Goal: Task Accomplishment & Management: Manage account settings

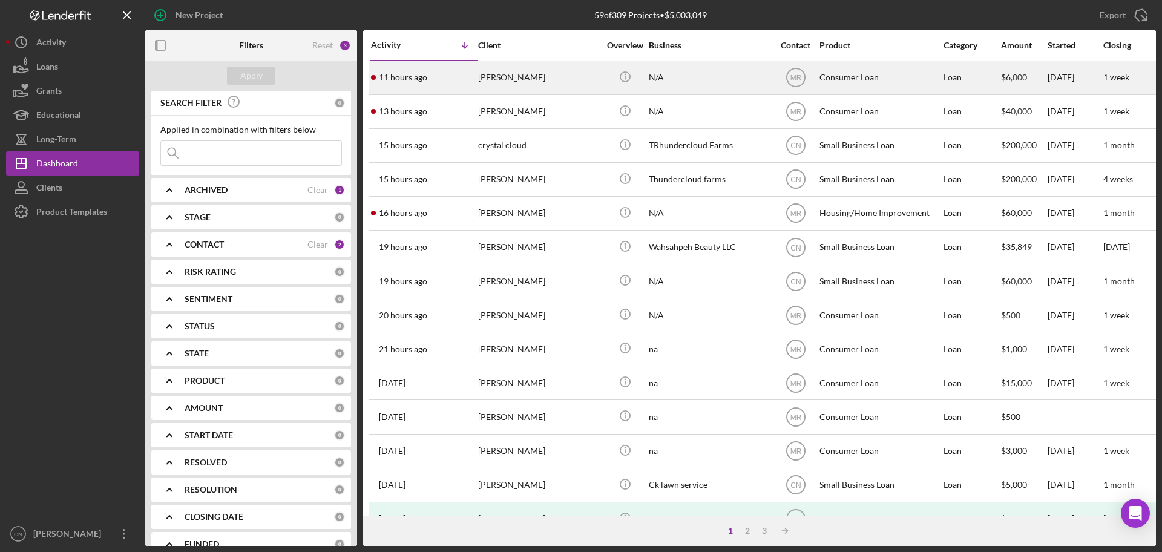
click at [515, 74] on div "[PERSON_NAME]" at bounding box center [538, 78] width 121 height 32
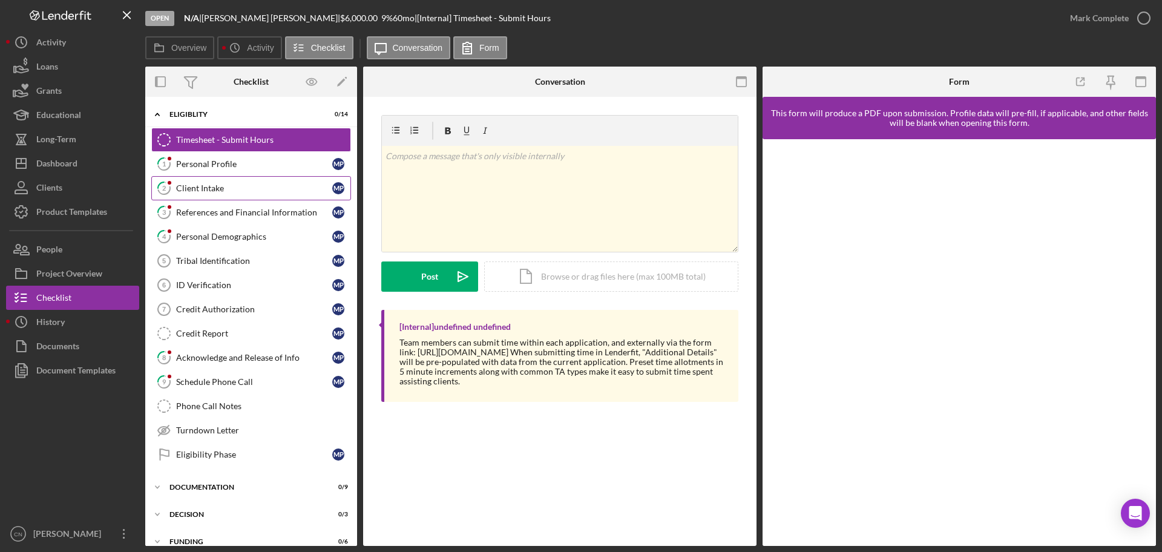
click at [218, 186] on div "Client Intake" at bounding box center [254, 188] width 156 height 10
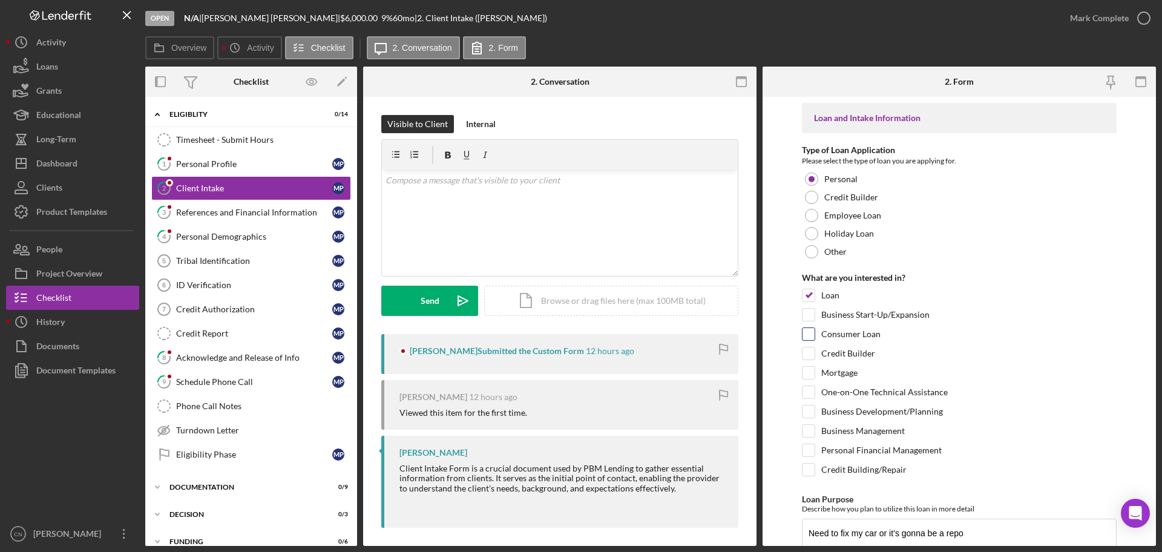
scroll to position [61, 0]
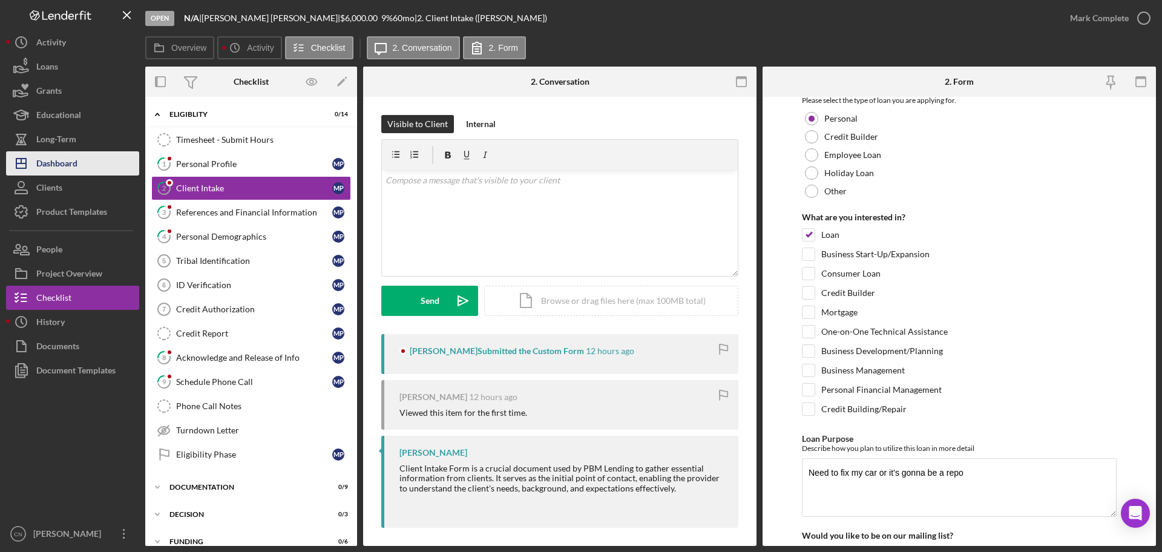
click at [61, 160] on div "Dashboard" at bounding box center [56, 164] width 41 height 27
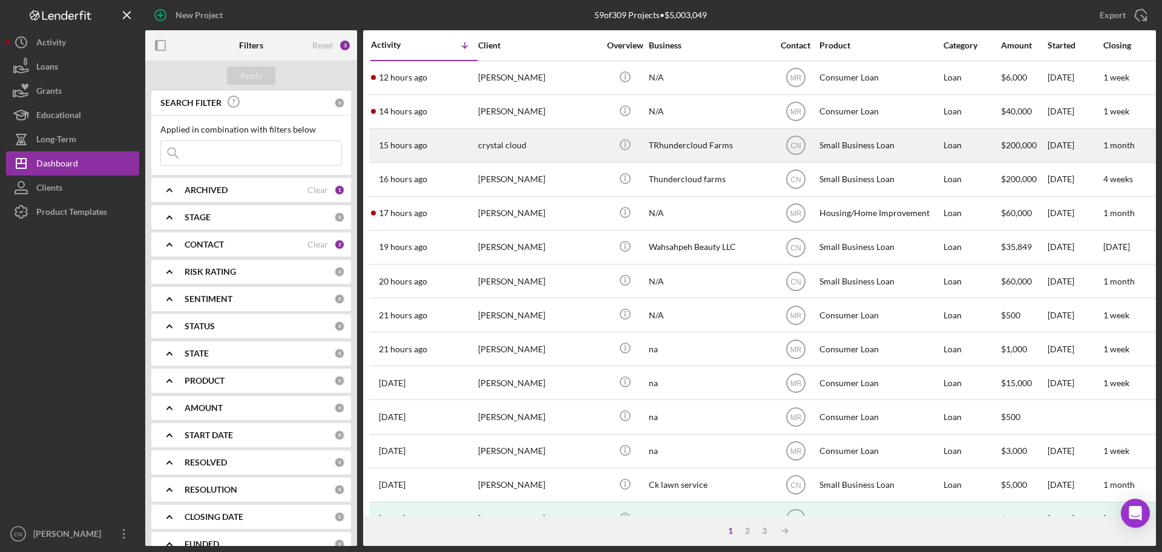
click at [504, 145] on div "crystal cloud" at bounding box center [538, 145] width 121 height 32
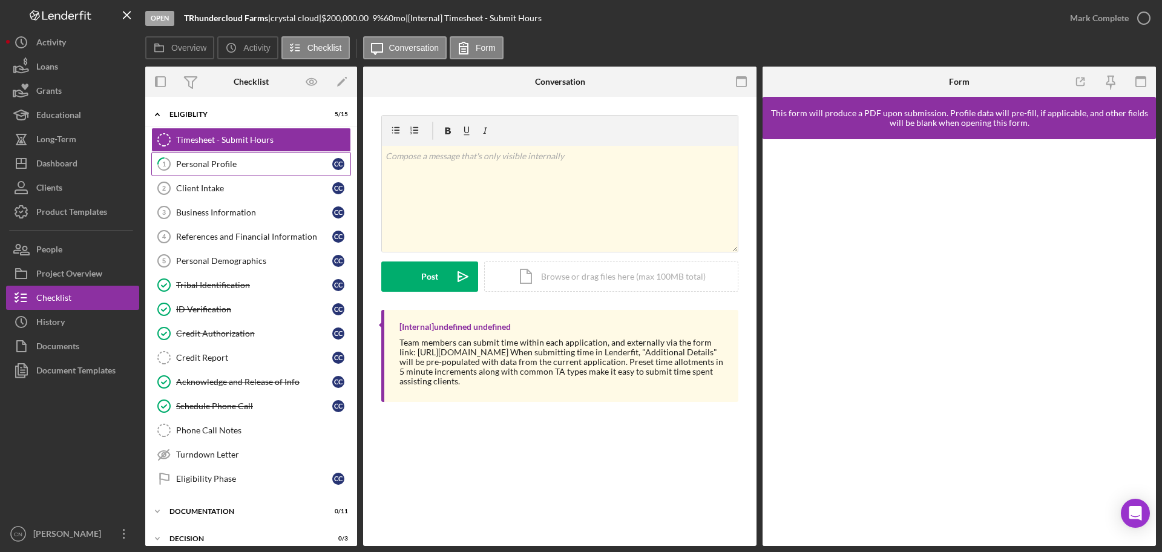
click at [200, 165] on div "Personal Profile" at bounding box center [254, 164] width 156 height 10
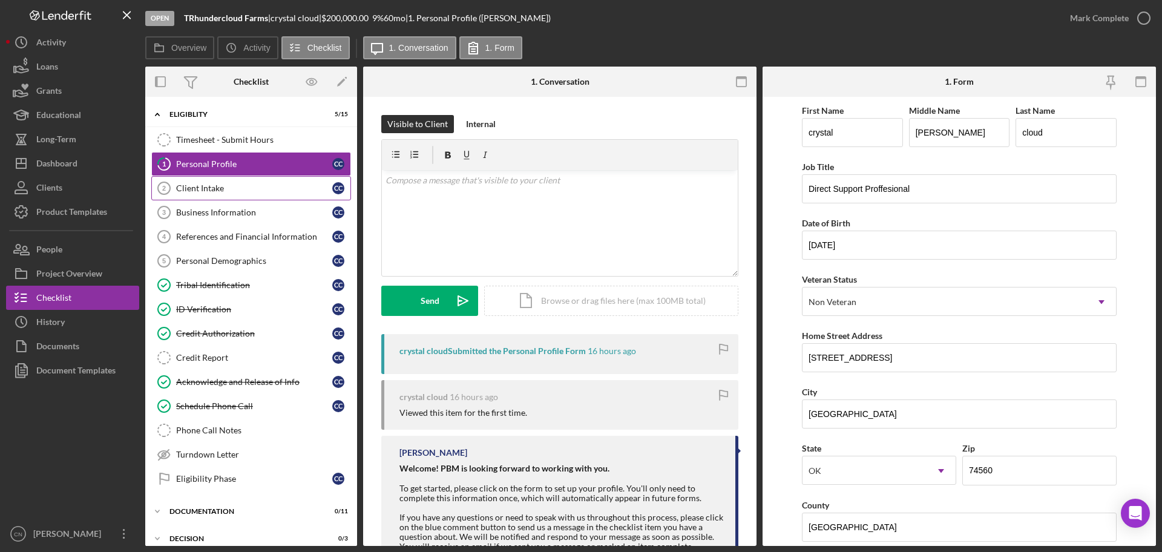
click at [194, 182] on link "Client Intake 2 Client Intake c c" at bounding box center [251, 188] width 200 height 24
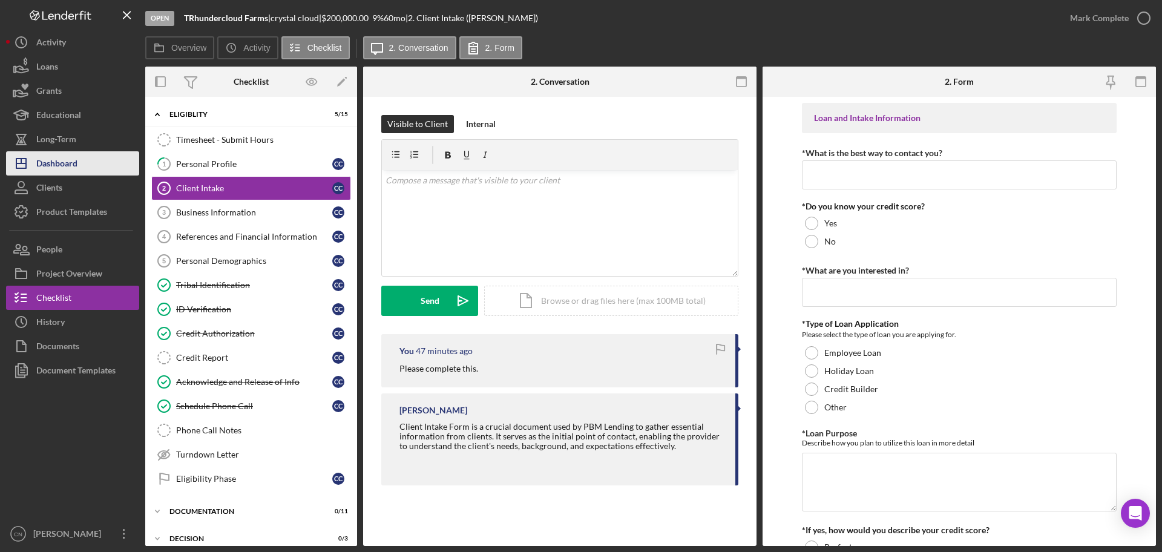
click at [58, 166] on div "Dashboard" at bounding box center [56, 164] width 41 height 27
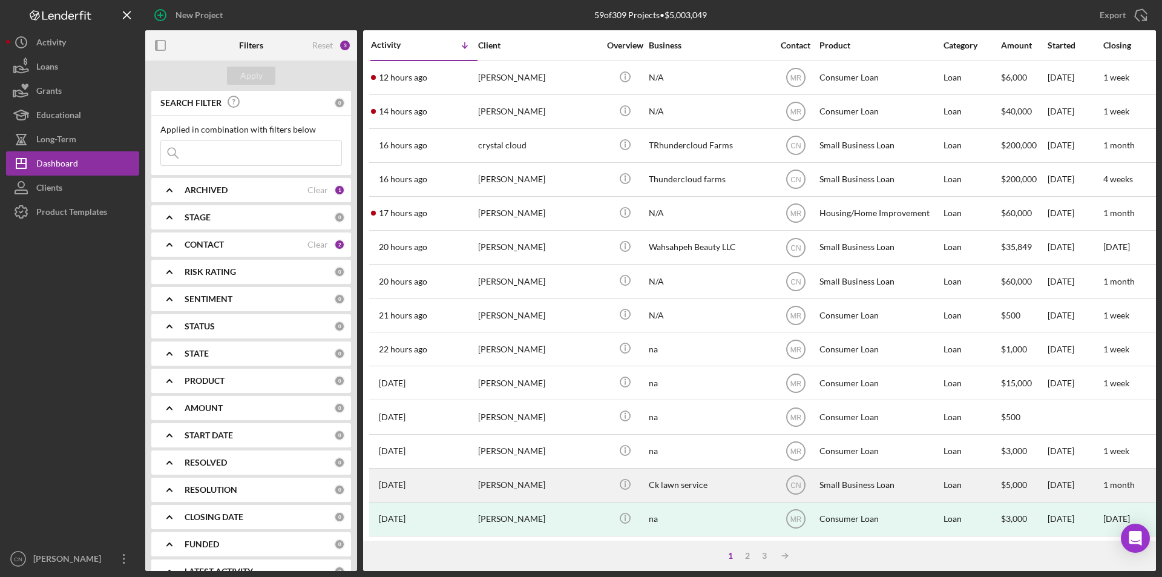
click at [514, 484] on div "[PERSON_NAME]" at bounding box center [538, 485] width 121 height 32
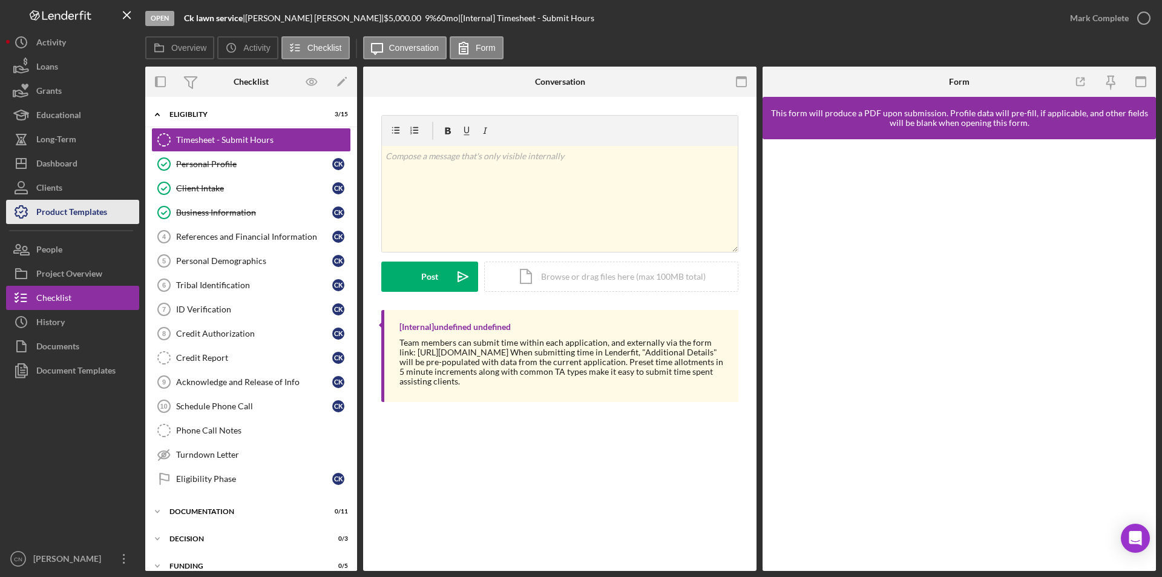
click at [76, 215] on div "Product Templates" at bounding box center [71, 213] width 71 height 27
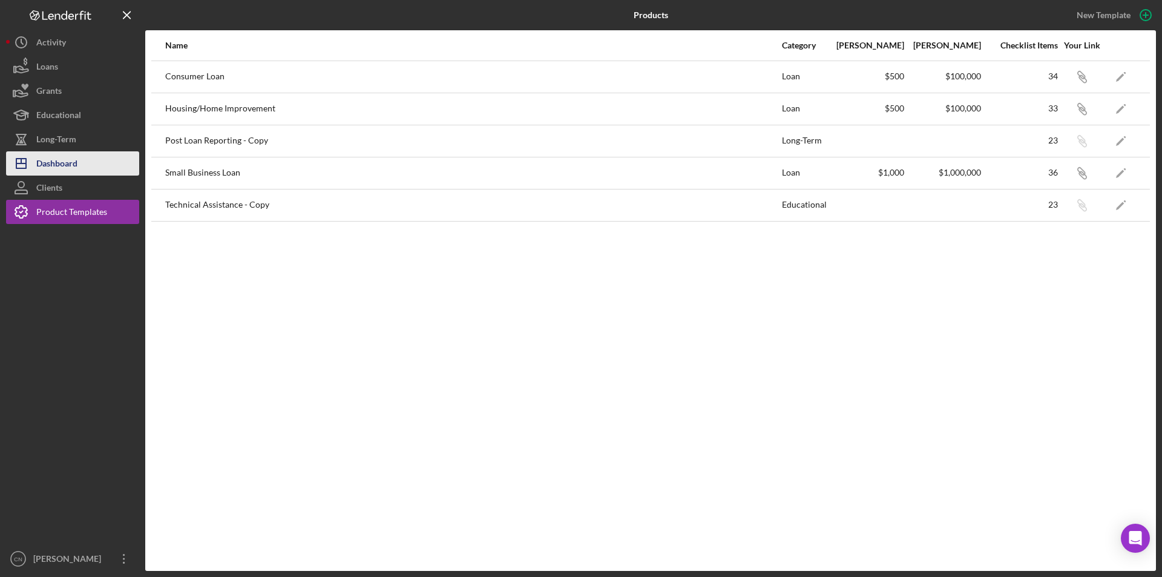
click at [87, 166] on button "Icon/Dashboard Dashboard" at bounding box center [72, 163] width 133 height 24
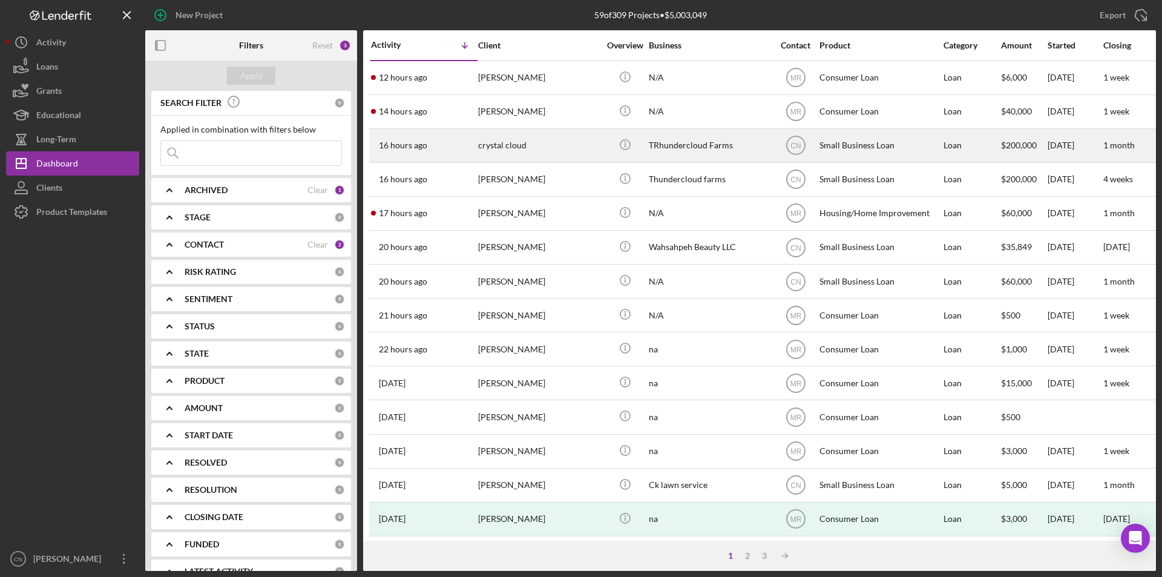
click at [492, 145] on div "crystal cloud" at bounding box center [538, 145] width 121 height 32
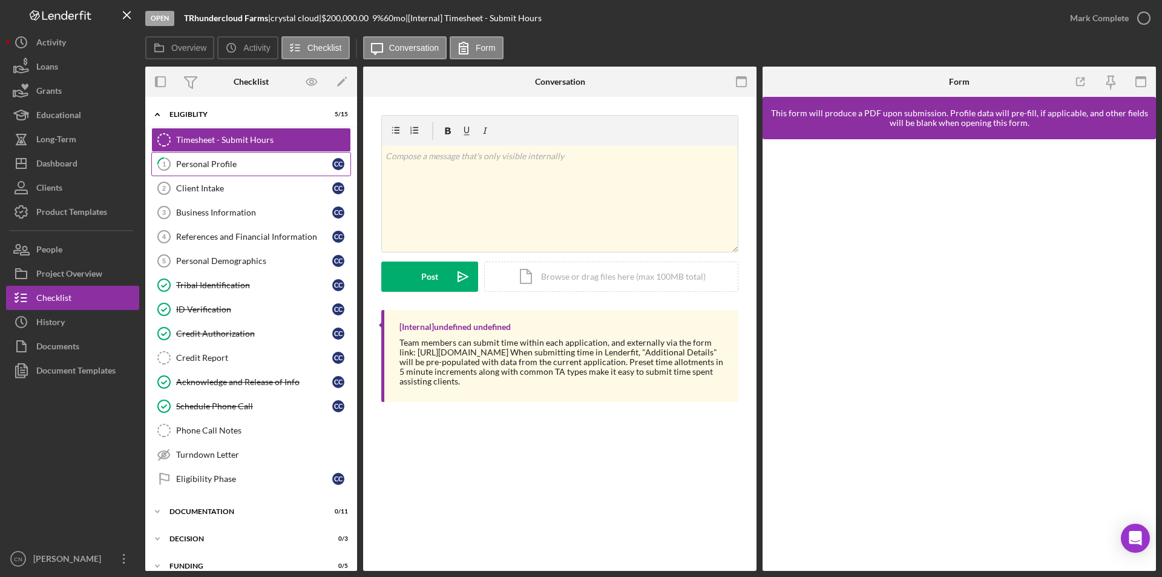
click at [229, 165] on div "Personal Profile" at bounding box center [254, 164] width 156 height 10
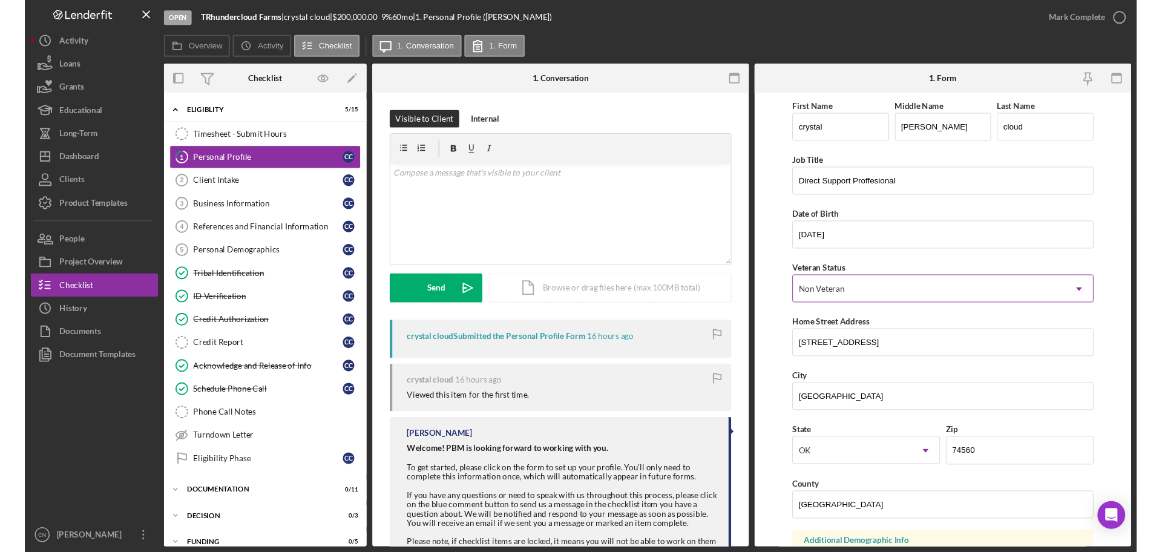
scroll to position [182, 0]
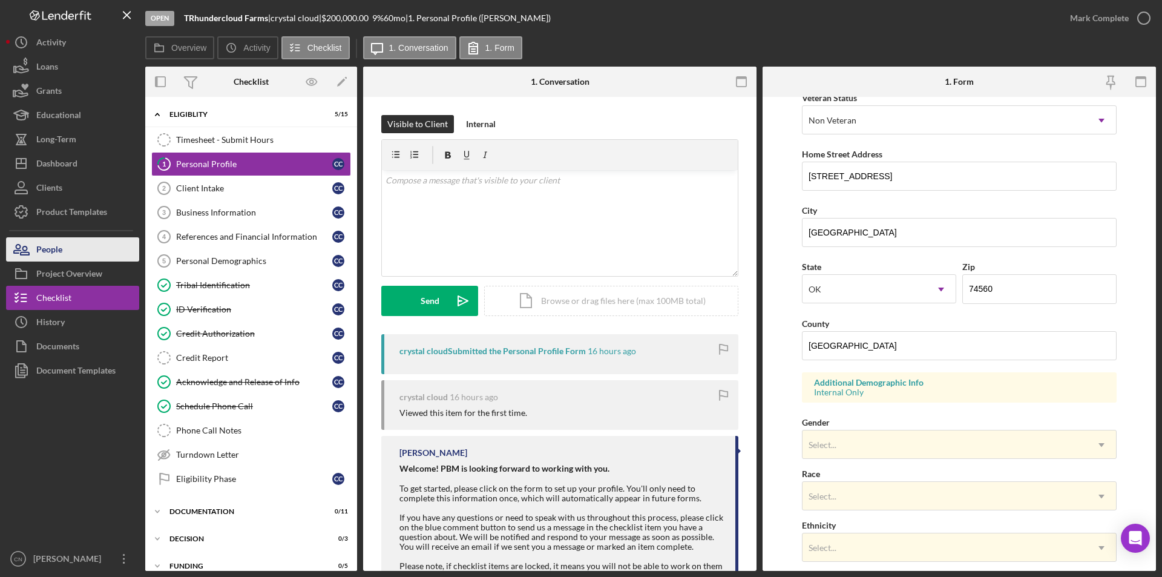
click at [54, 249] on div "People" at bounding box center [49, 250] width 26 height 27
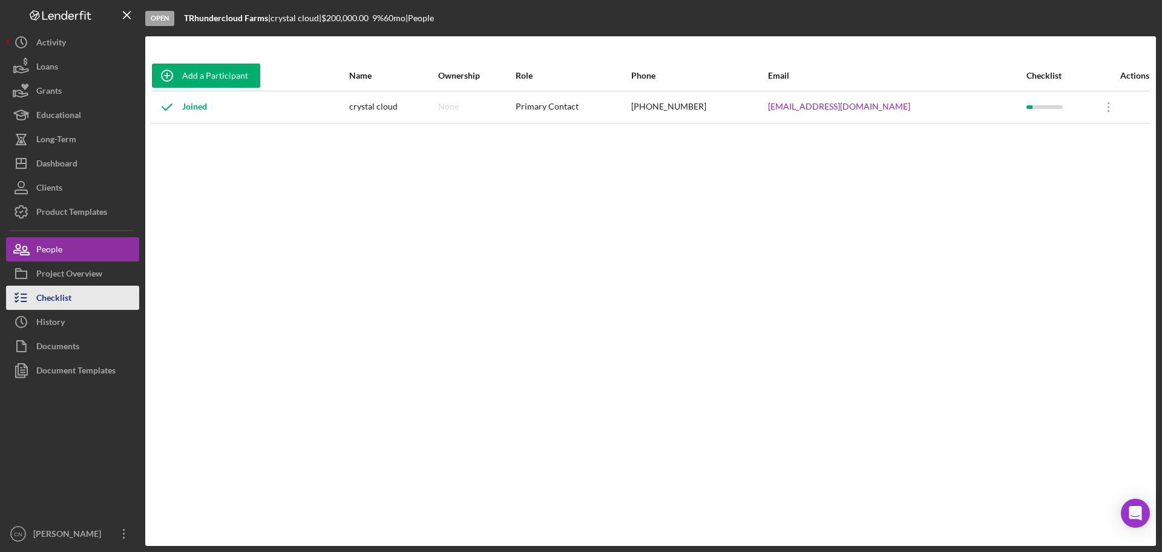
click at [65, 294] on div "Checklist" at bounding box center [53, 299] width 35 height 27
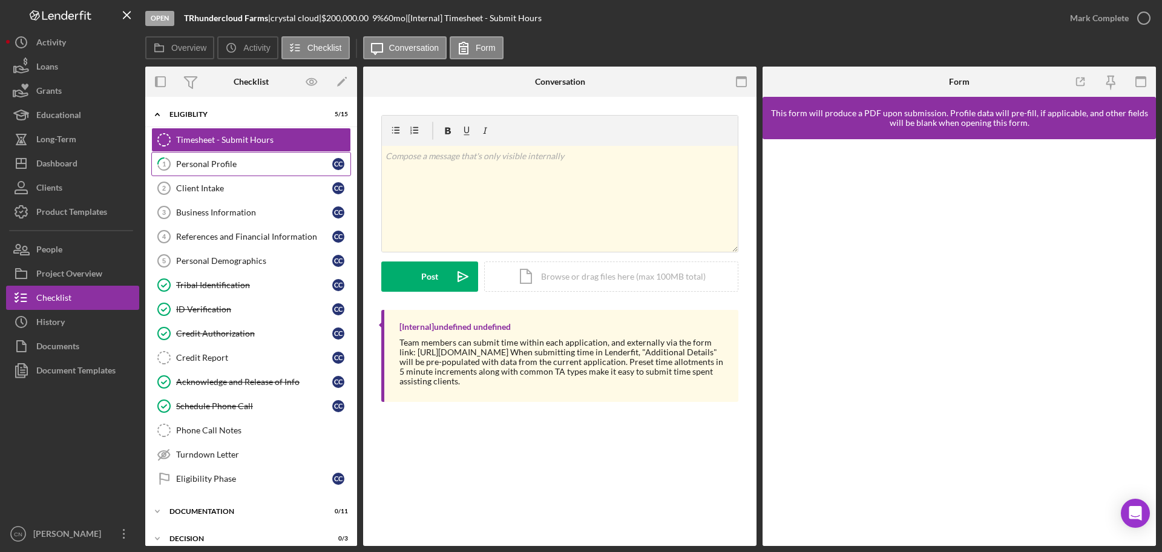
click at [185, 160] on div "Personal Profile" at bounding box center [254, 164] width 156 height 10
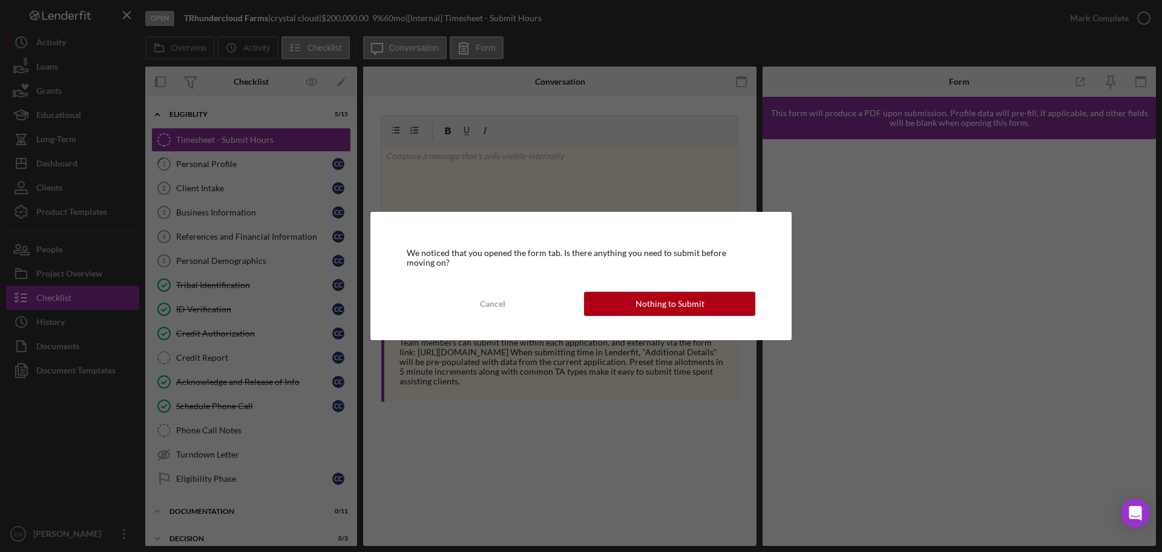
click at [679, 289] on div "We noticed that you opened the form tab. Is there anything you need to submit b…" at bounding box center [580, 276] width 421 height 128
click at [672, 304] on div "Nothing to Submit" at bounding box center [669, 304] width 69 height 24
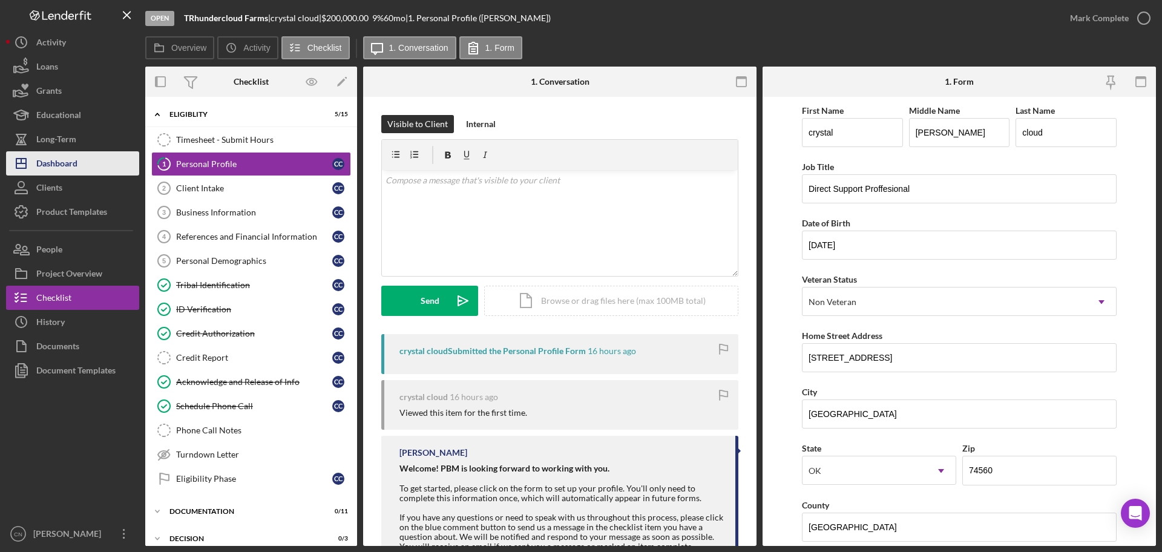
click at [74, 160] on div "Dashboard" at bounding box center [56, 164] width 41 height 27
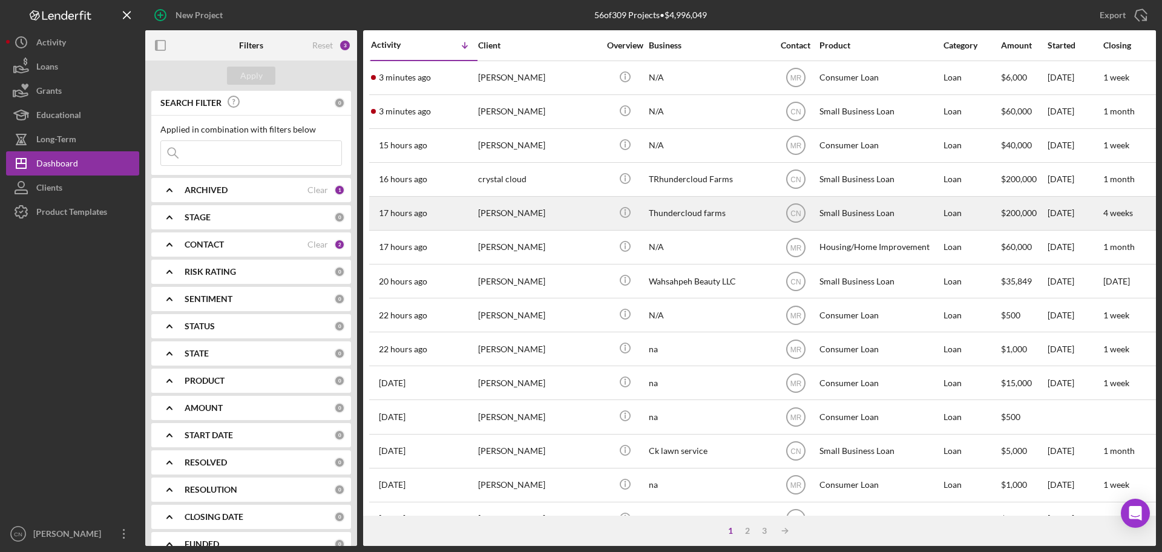
click at [471, 212] on div "17 hours ago [PERSON_NAME]" at bounding box center [424, 213] width 106 height 32
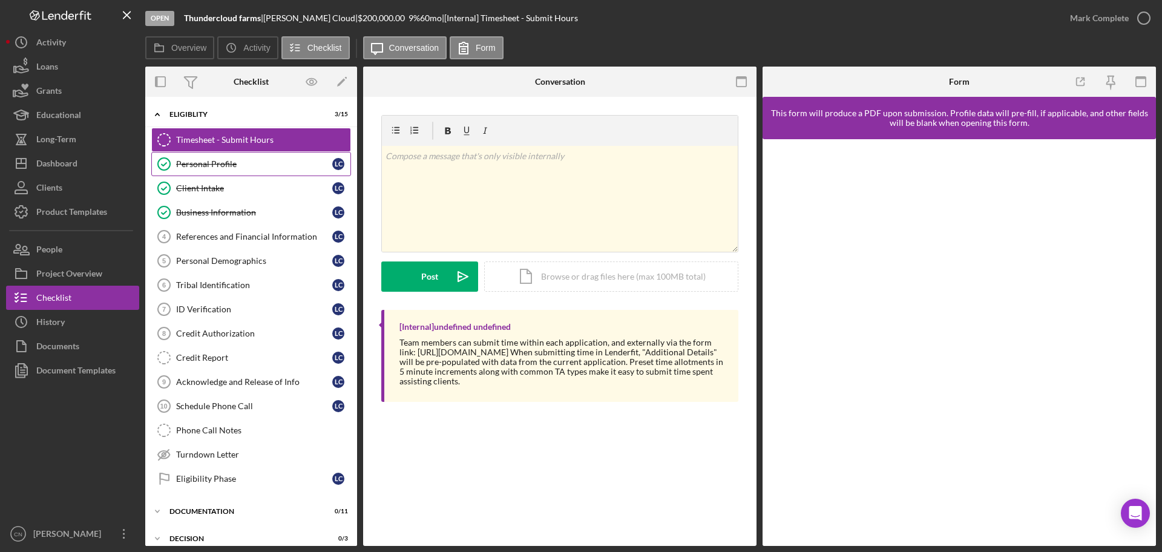
click at [215, 166] on div "Personal Profile" at bounding box center [254, 164] width 156 height 10
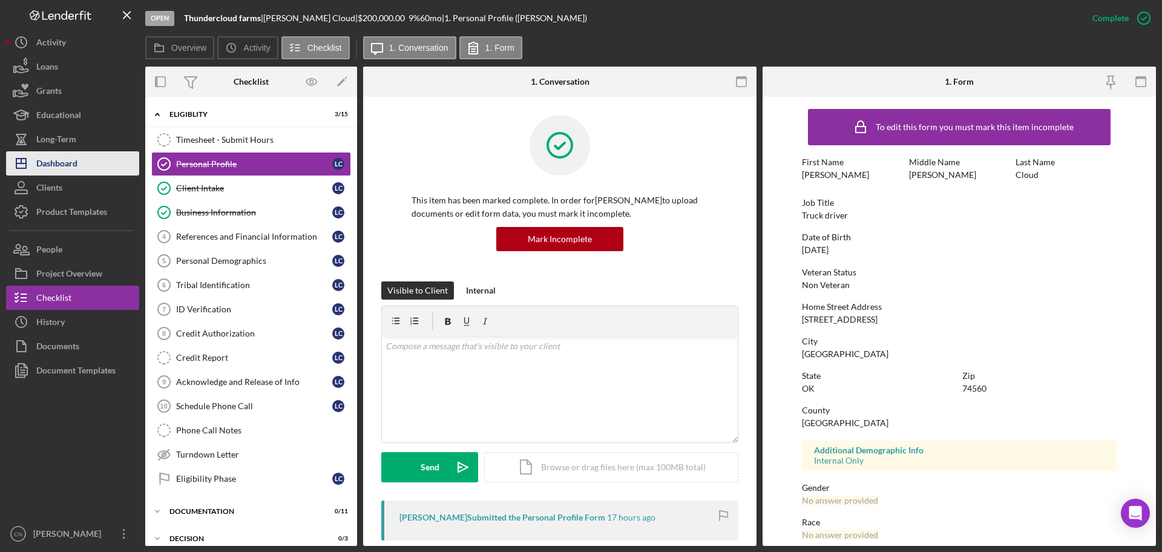
click at [63, 160] on div "Dashboard" at bounding box center [56, 164] width 41 height 27
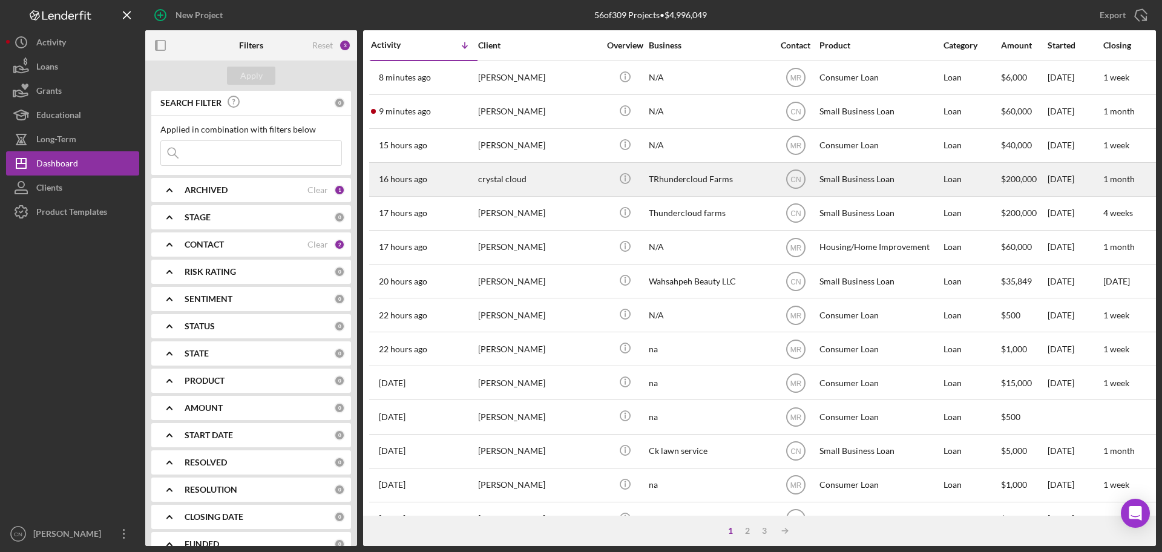
click at [506, 184] on div "crystal cloud" at bounding box center [538, 179] width 121 height 32
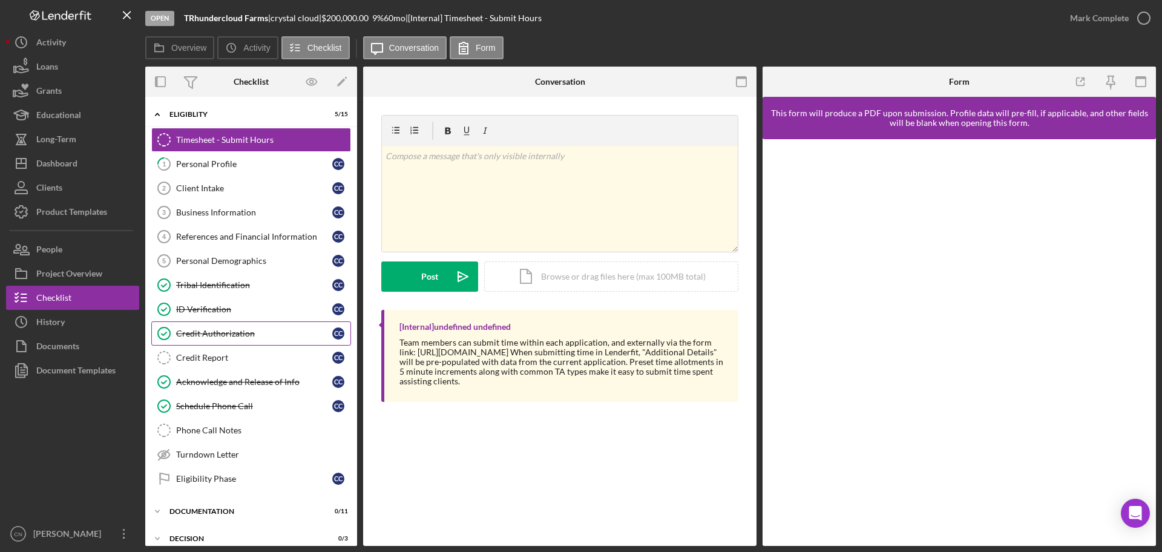
click at [226, 336] on div "Credit Authorization" at bounding box center [254, 334] width 156 height 10
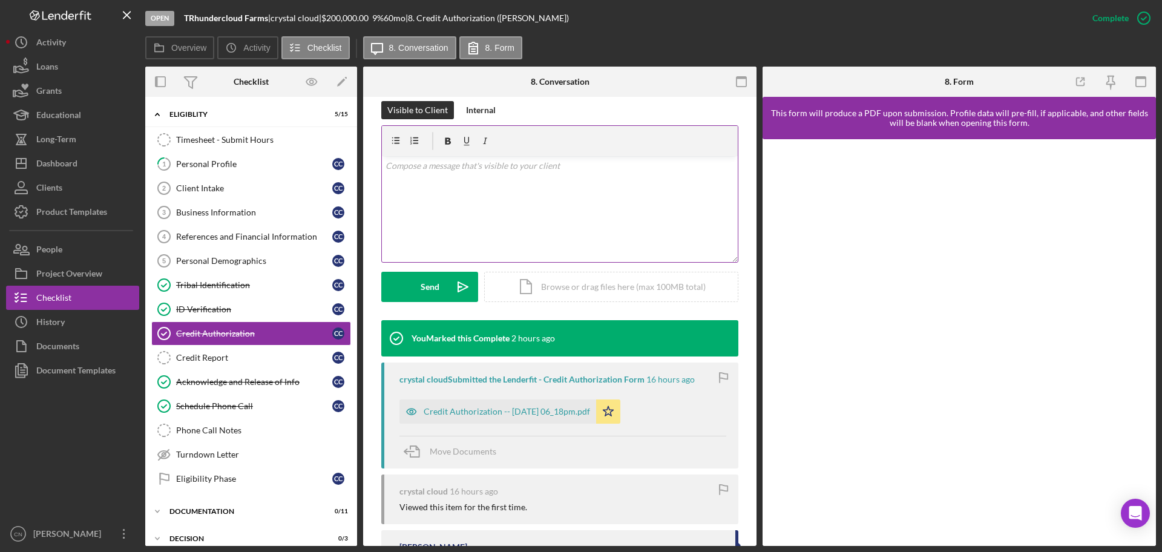
scroll to position [182, 0]
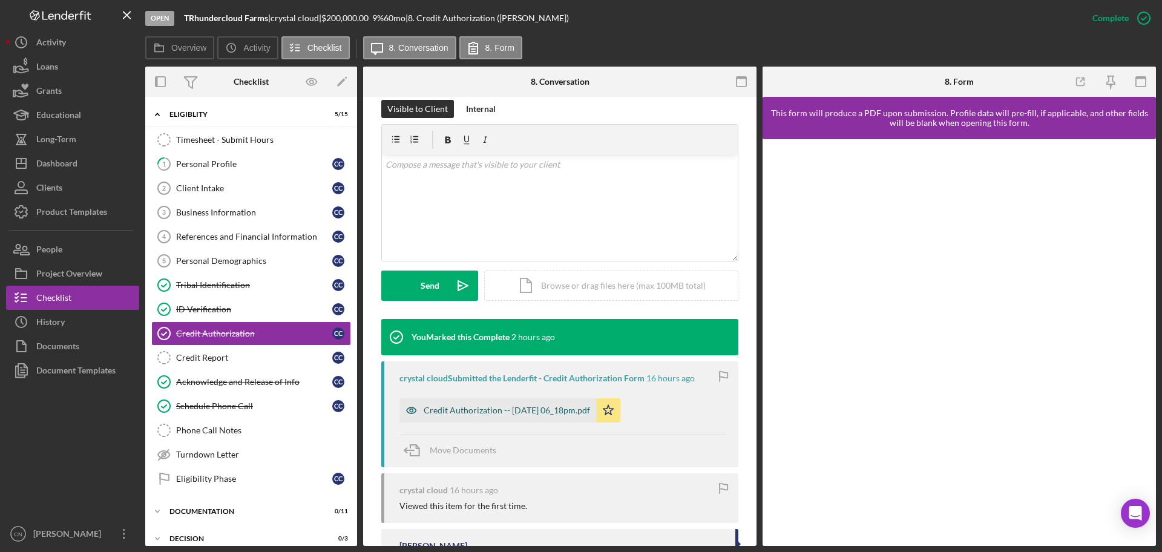
click at [515, 412] on div "Credit Authorization -- [DATE] 06_18pm.pdf" at bounding box center [507, 410] width 166 height 10
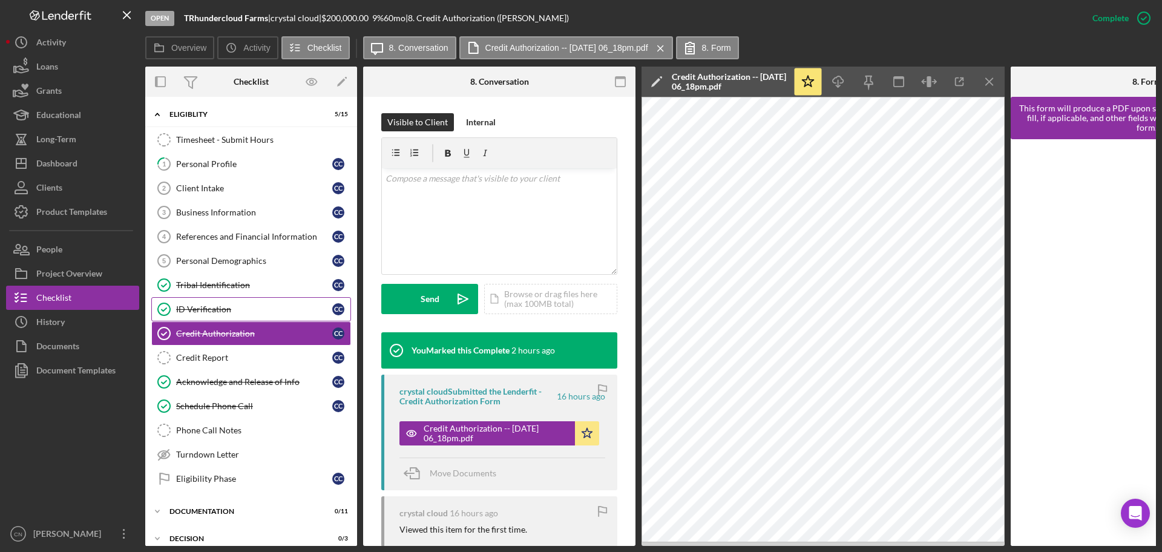
click at [203, 305] on div "ID Verification" at bounding box center [254, 309] width 156 height 10
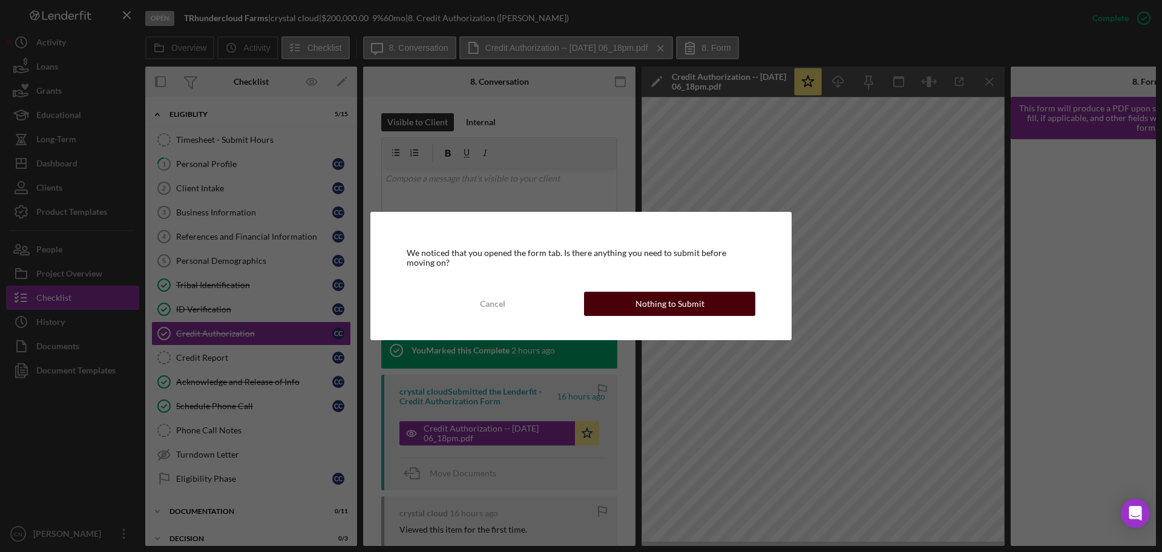
click at [721, 303] on button "Nothing to Submit" at bounding box center [669, 304] width 171 height 24
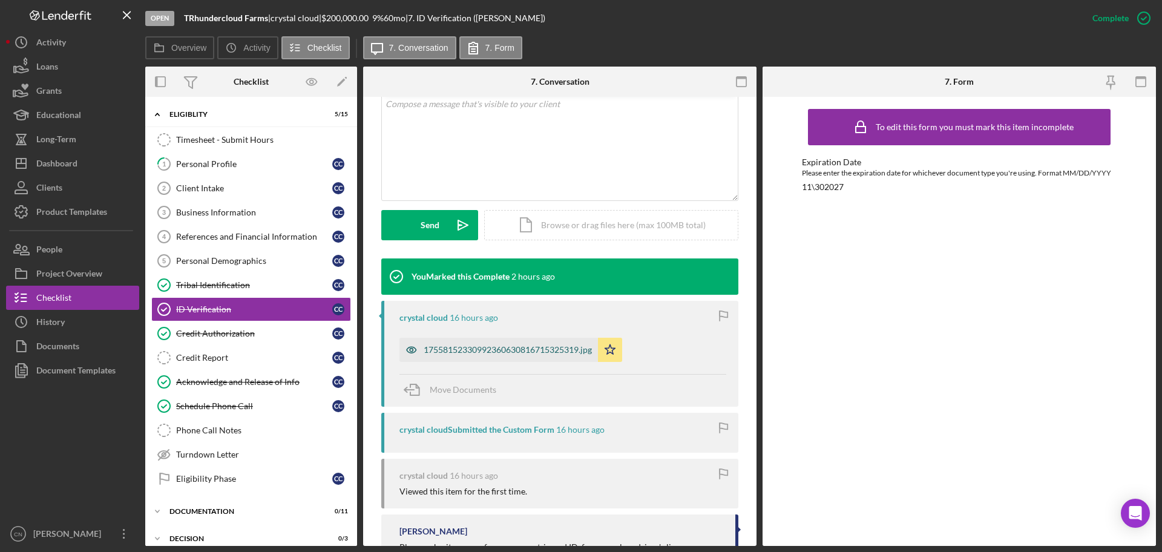
click at [480, 349] on div "17558152330992360630816715325319.jpg" at bounding box center [508, 350] width 168 height 10
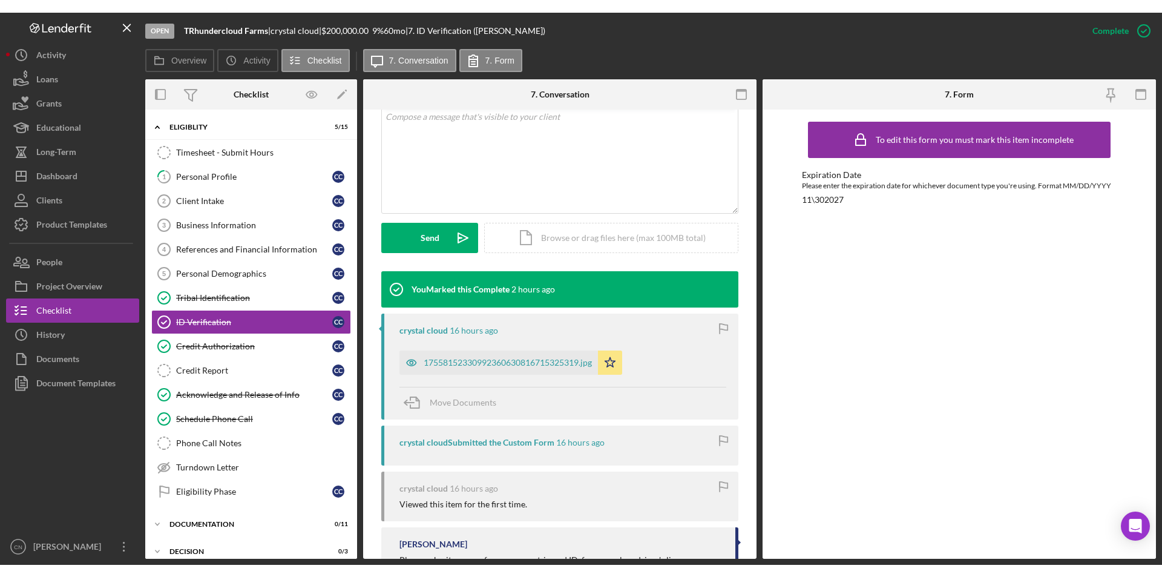
scroll to position [256, 0]
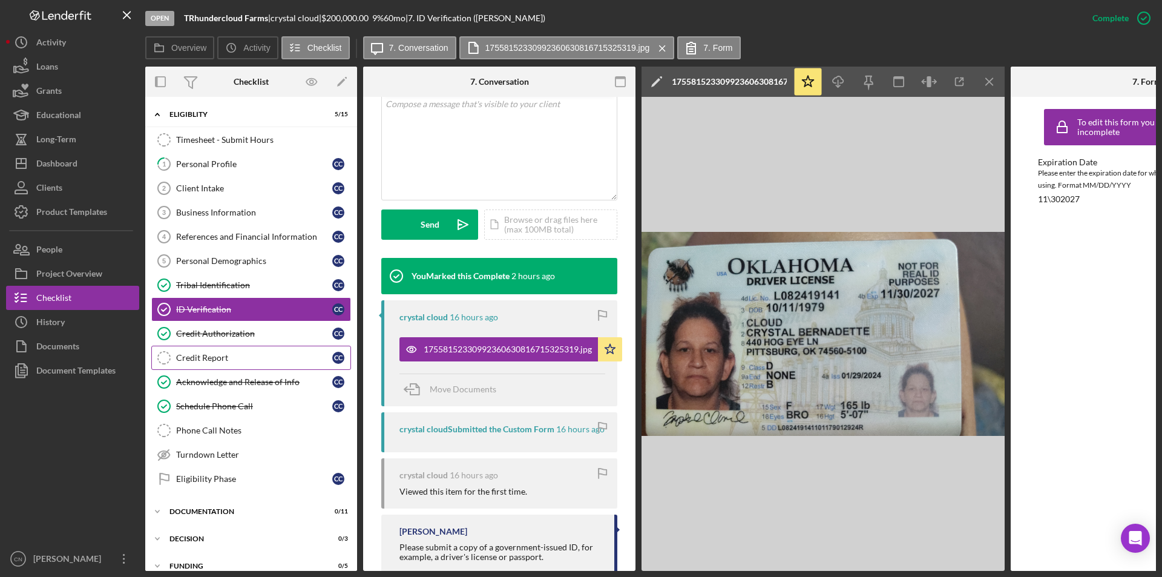
click at [214, 350] on link "Credit Report Credit Report c c" at bounding box center [251, 357] width 200 height 24
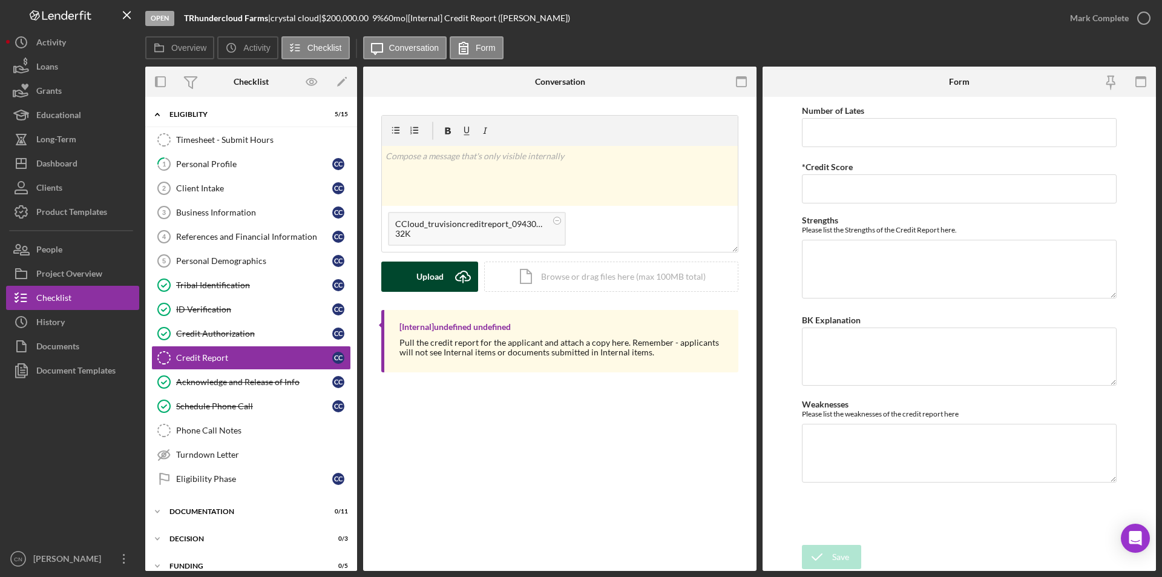
click at [439, 274] on div "Upload" at bounding box center [429, 276] width 27 height 30
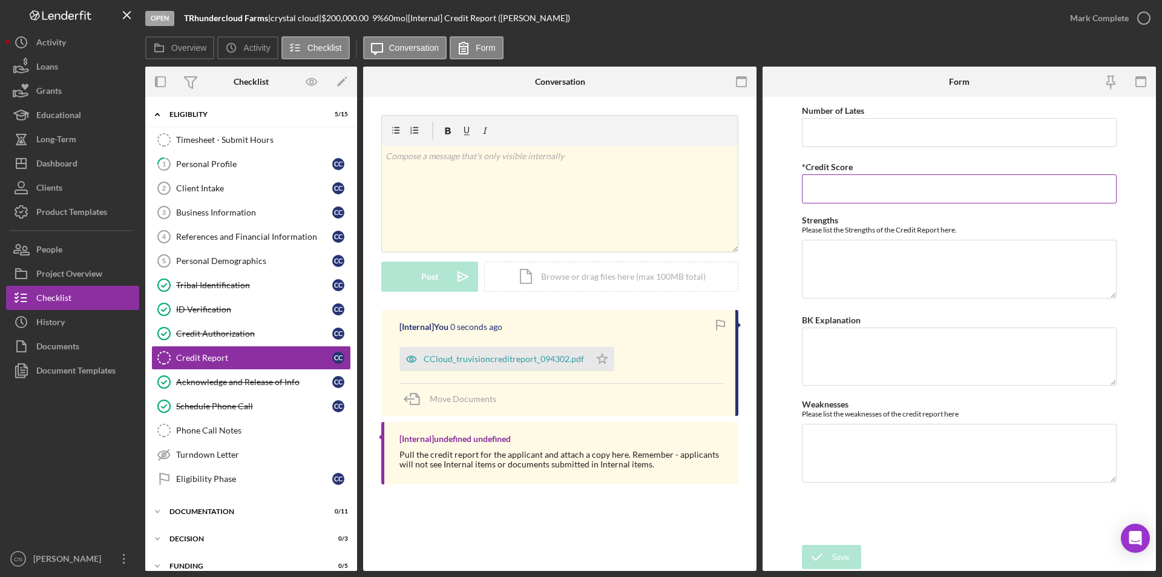
click at [839, 191] on input "*Credit Score" at bounding box center [959, 188] width 315 height 29
type input "0"
click at [834, 545] on div "Save" at bounding box center [840, 557] width 17 height 24
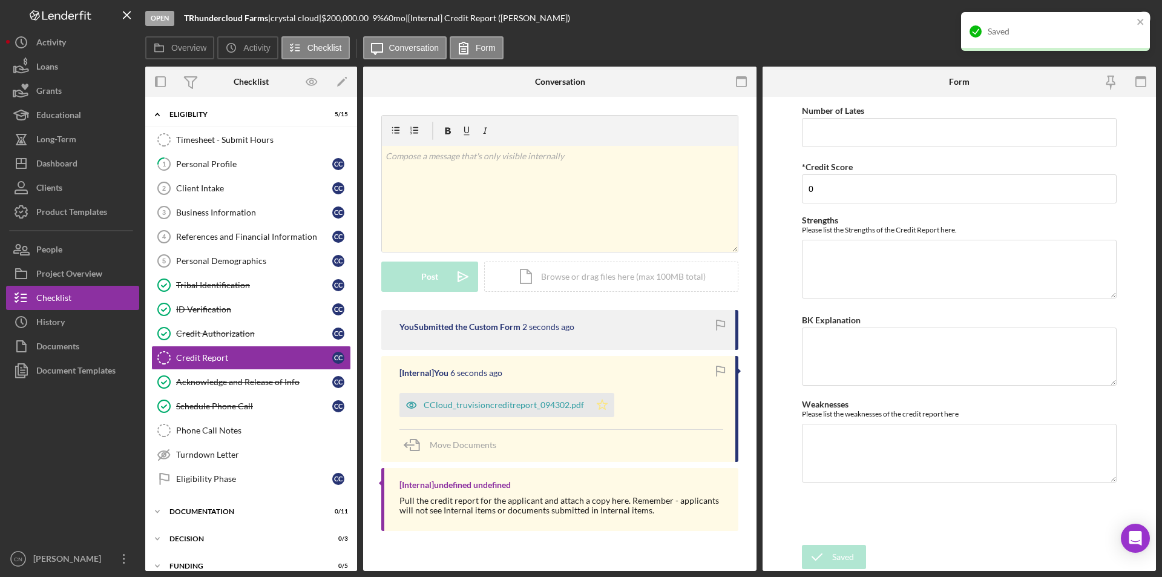
click at [601, 404] on icon "Icon/Star" at bounding box center [602, 405] width 24 height 24
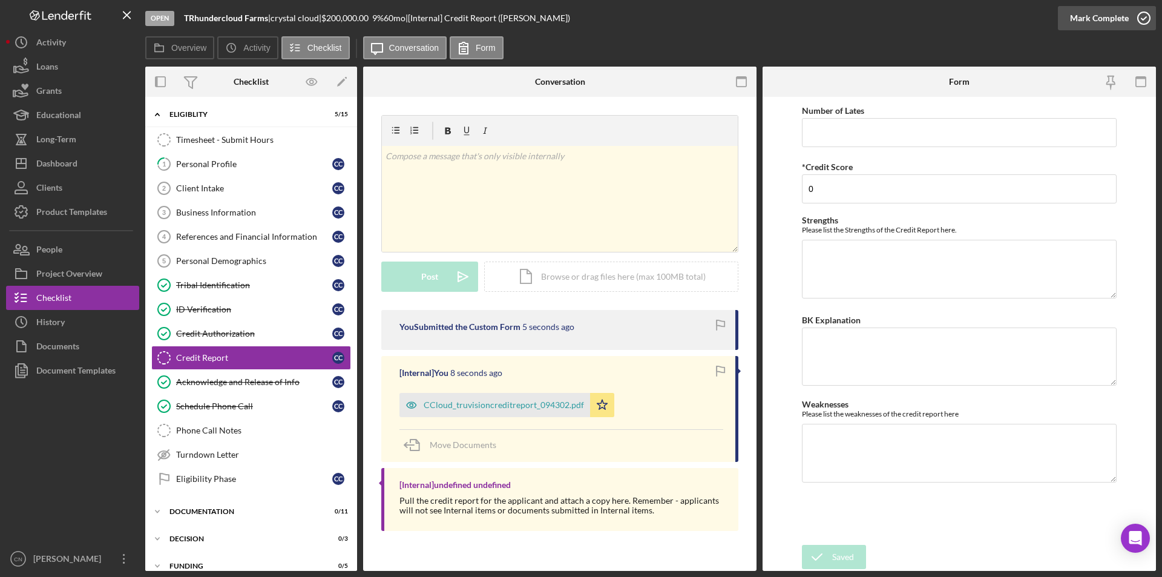
click at [1146, 16] on icon "button" at bounding box center [1143, 18] width 30 height 30
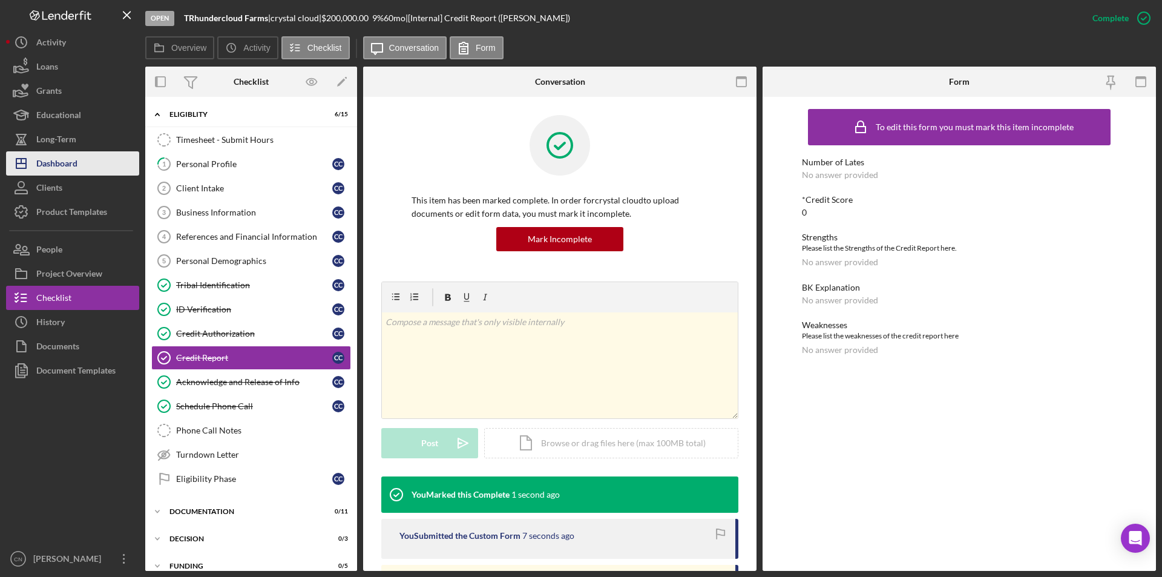
click at [61, 167] on div "Dashboard" at bounding box center [56, 164] width 41 height 27
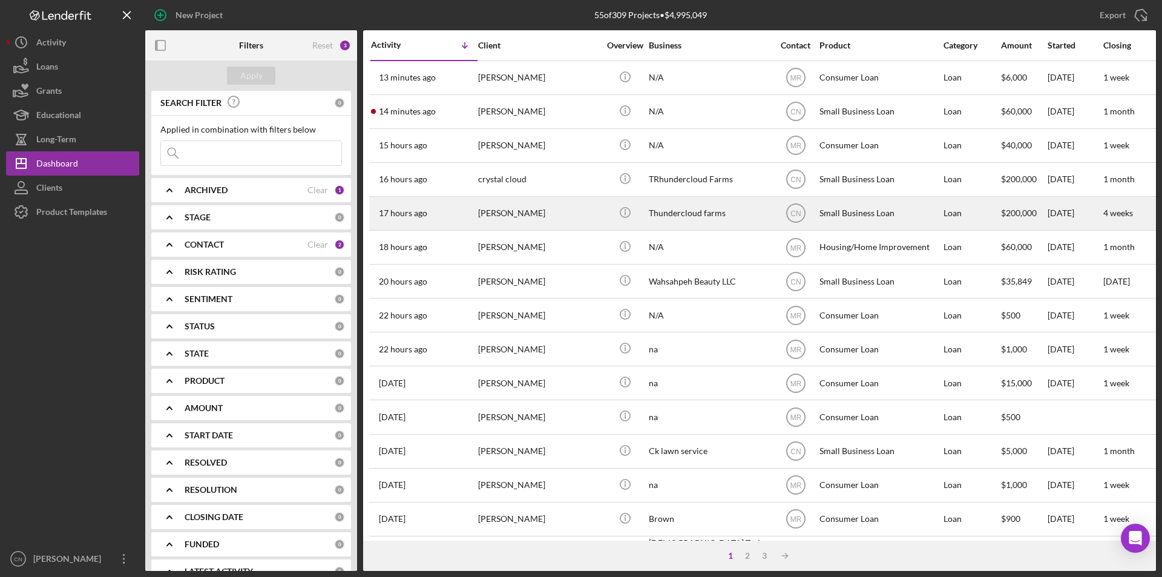
click at [498, 215] on div "[PERSON_NAME]" at bounding box center [538, 213] width 121 height 32
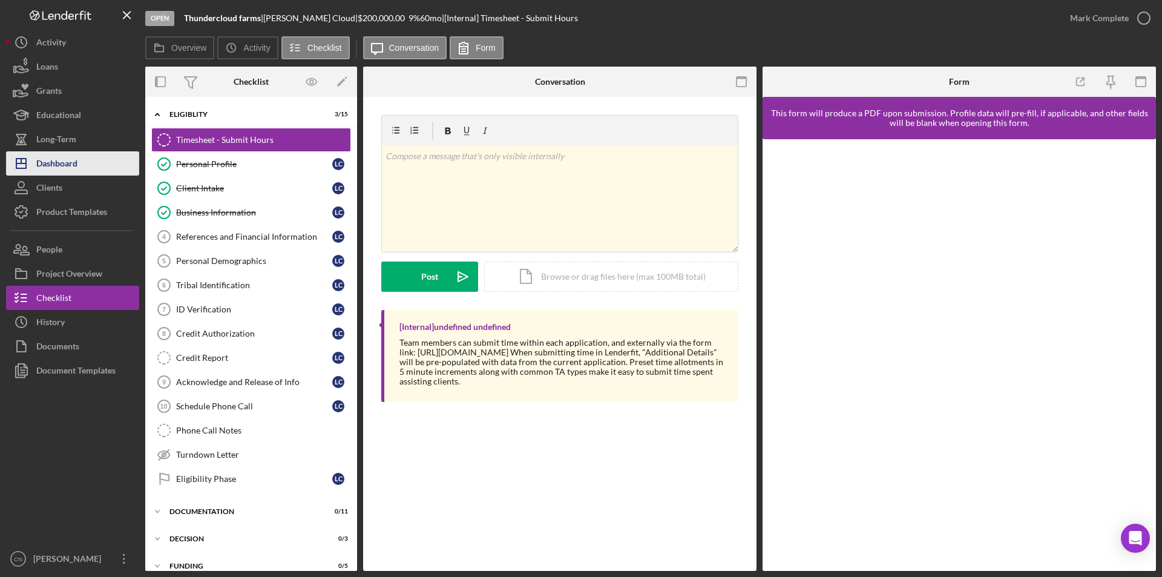
click at [63, 159] on div "Dashboard" at bounding box center [56, 164] width 41 height 27
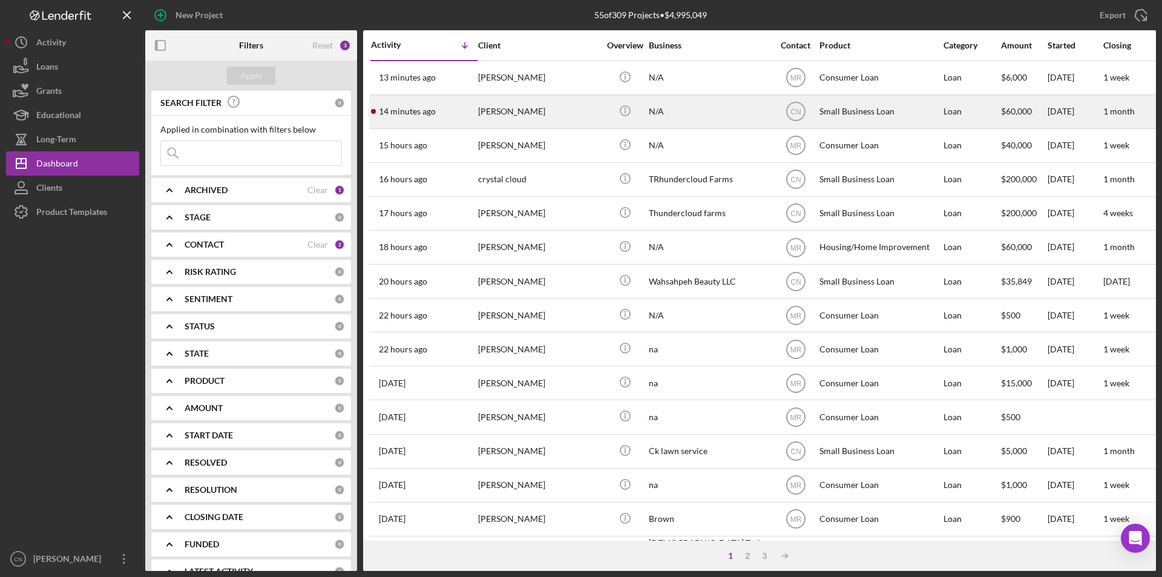
click at [498, 109] on div "[PERSON_NAME]" at bounding box center [538, 112] width 121 height 32
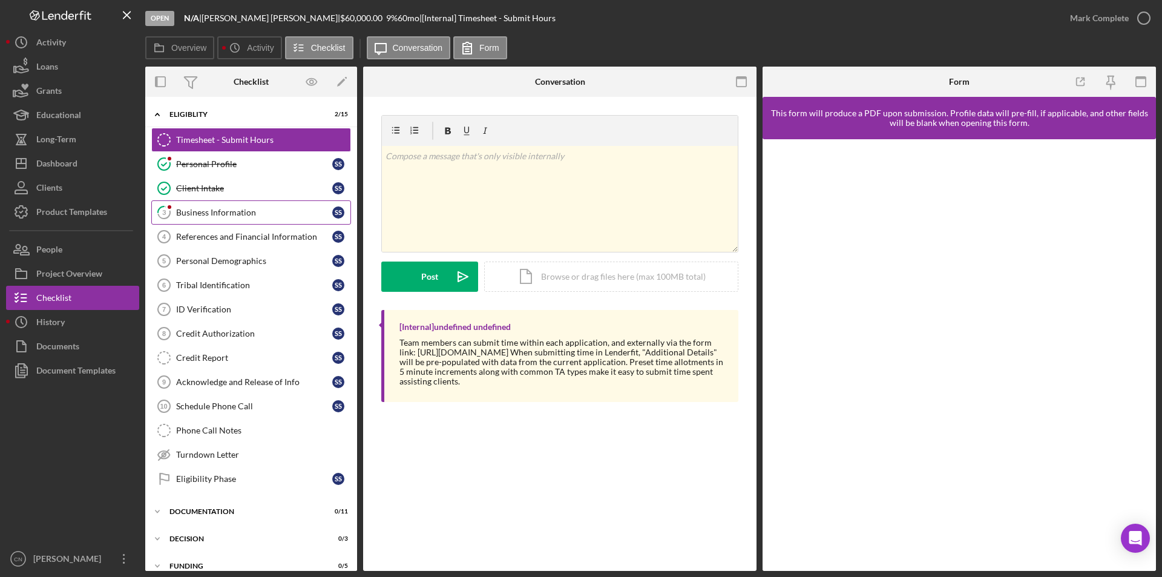
click at [221, 208] on div "Business Information" at bounding box center [254, 213] width 156 height 10
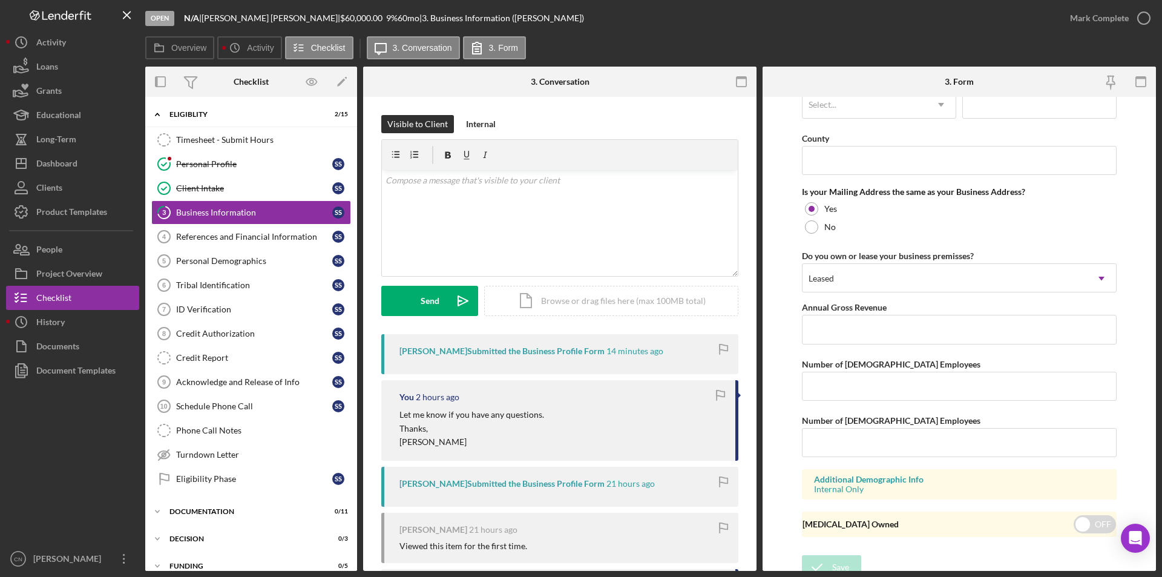
scroll to position [869, 0]
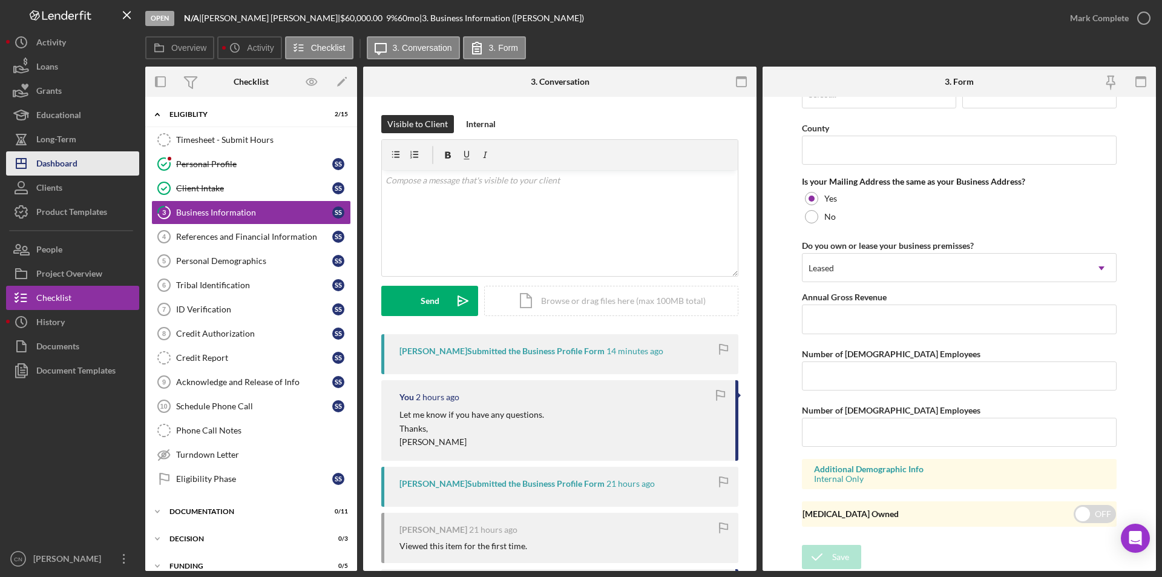
click at [79, 161] on button "Icon/Dashboard Dashboard" at bounding box center [72, 163] width 133 height 24
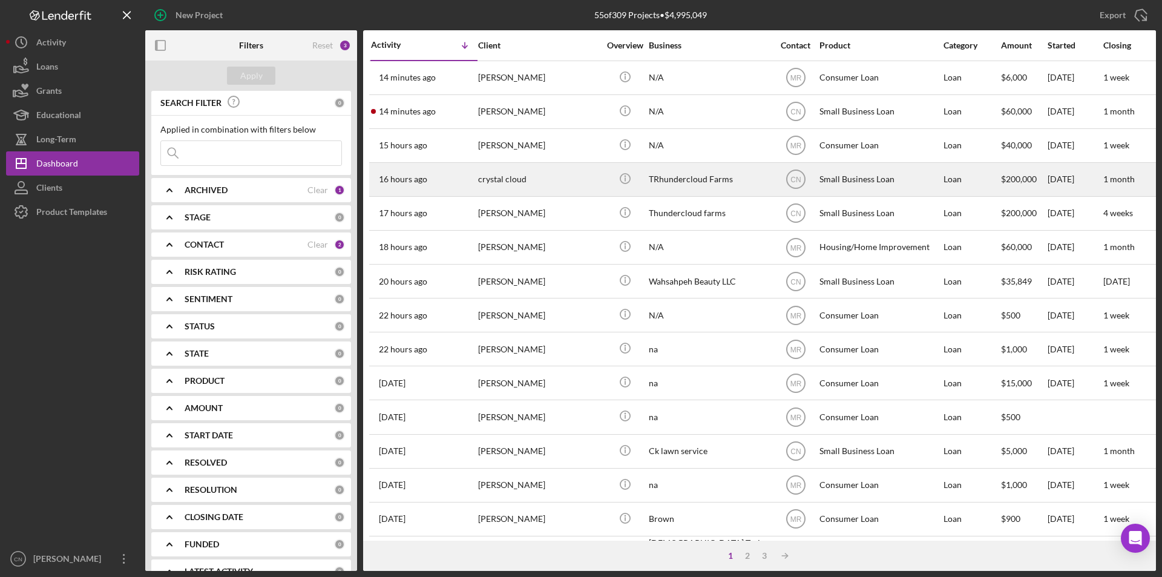
click at [492, 175] on div "crystal cloud" at bounding box center [538, 179] width 121 height 32
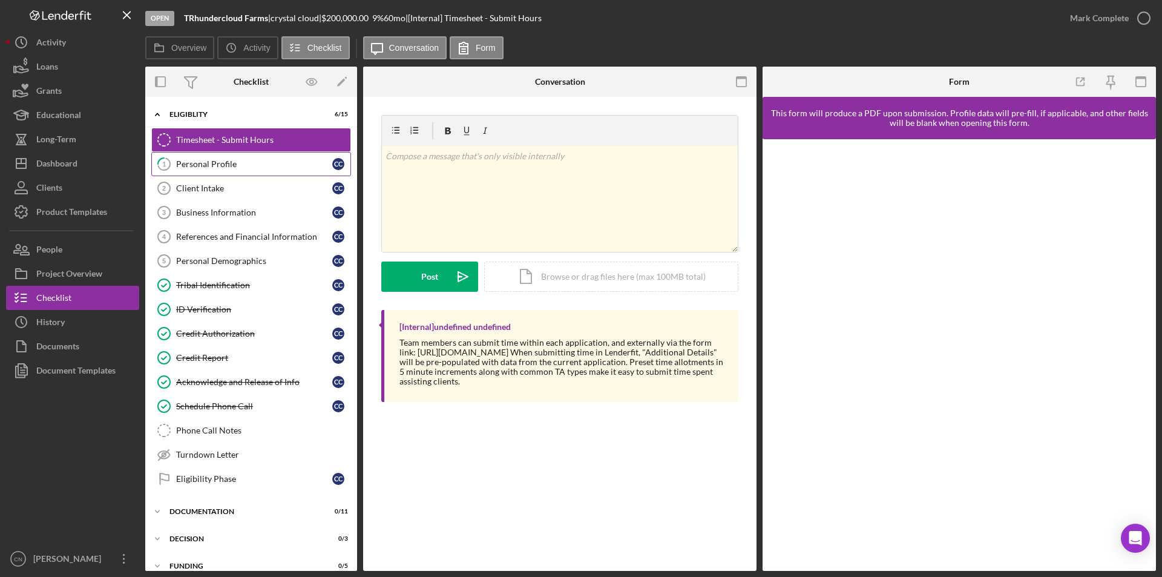
click at [202, 165] on div "Personal Profile" at bounding box center [254, 164] width 156 height 10
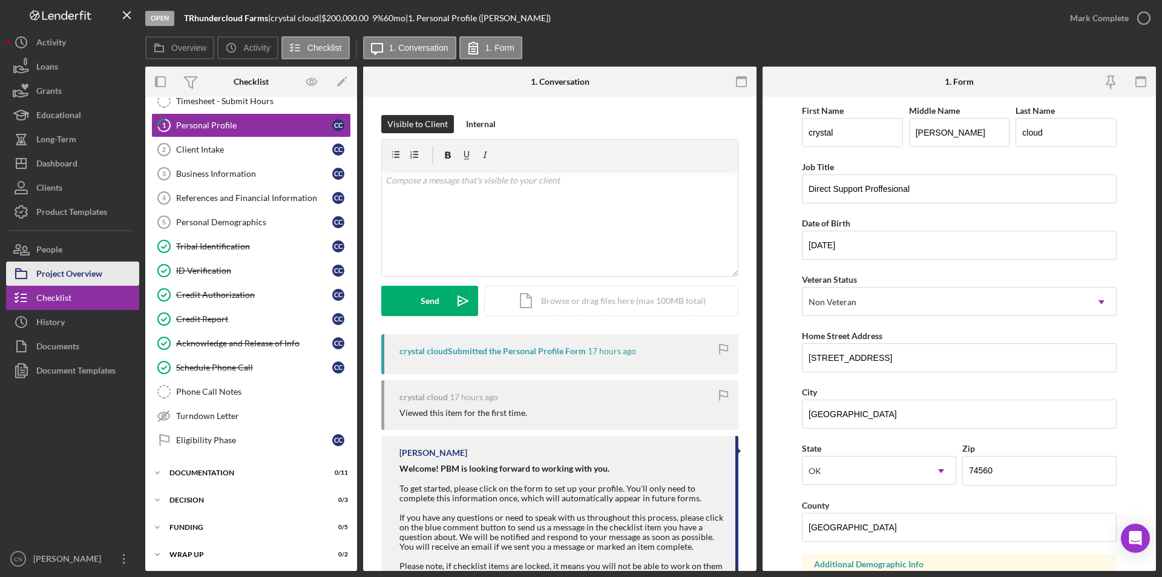
scroll to position [41, 0]
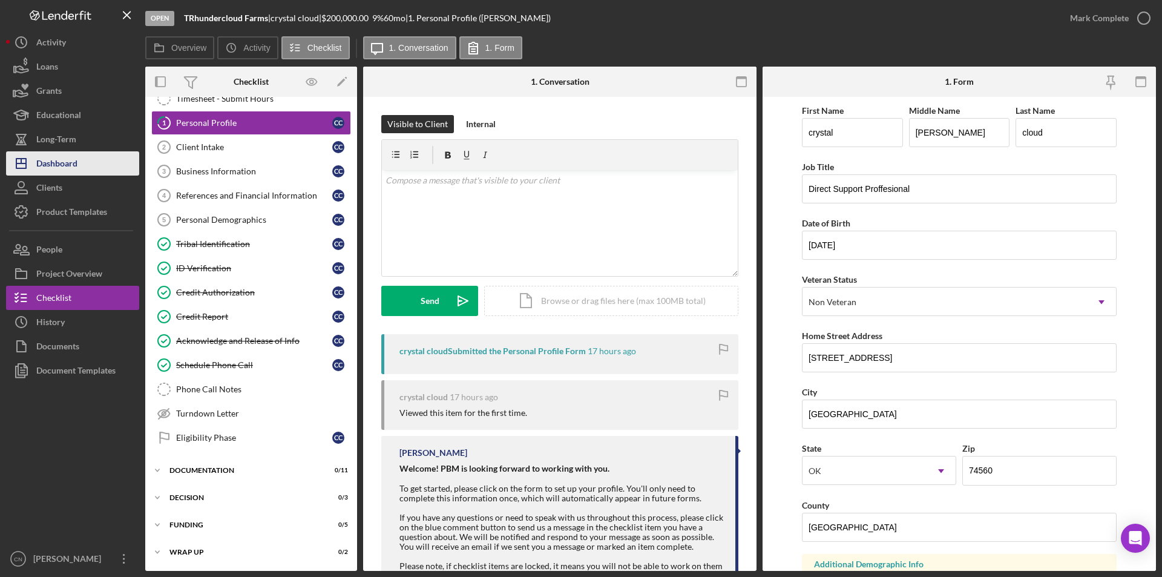
click at [57, 160] on div "Dashboard" at bounding box center [56, 164] width 41 height 27
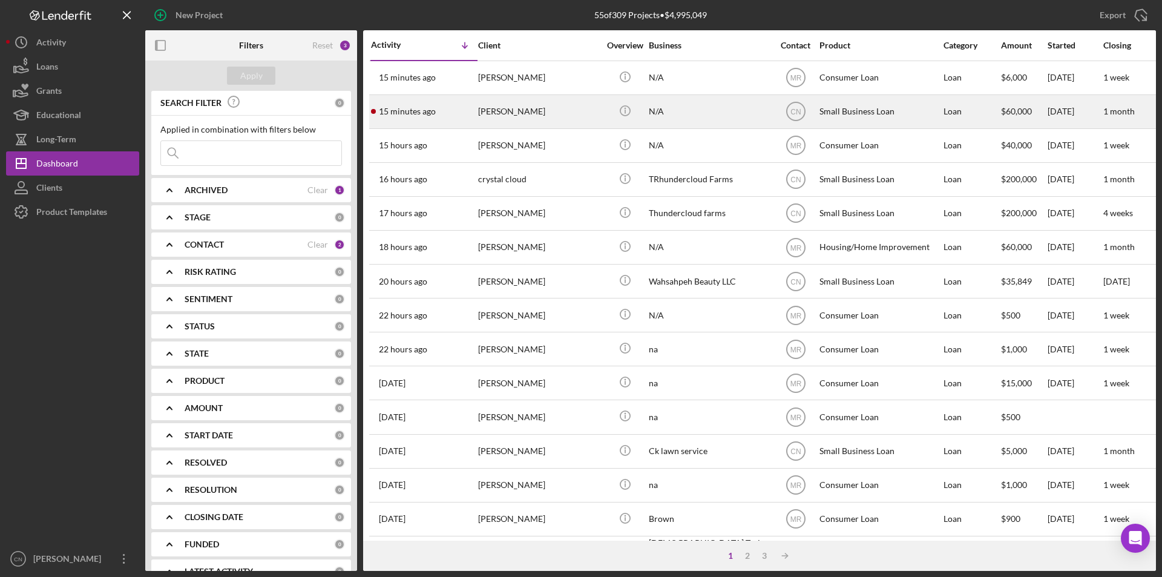
click at [514, 116] on div "[PERSON_NAME]" at bounding box center [538, 112] width 121 height 32
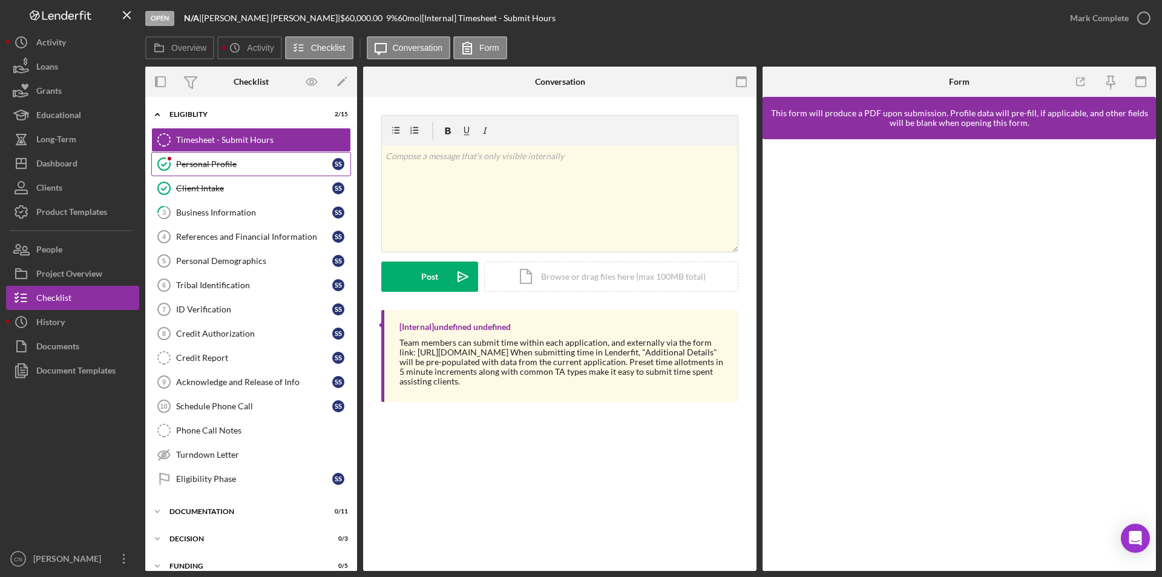
drag, startPoint x: 194, startPoint y: 170, endPoint x: 203, endPoint y: 171, distance: 9.1
click at [194, 169] on link "Personal Profile Personal Profile S S" at bounding box center [251, 164] width 200 height 24
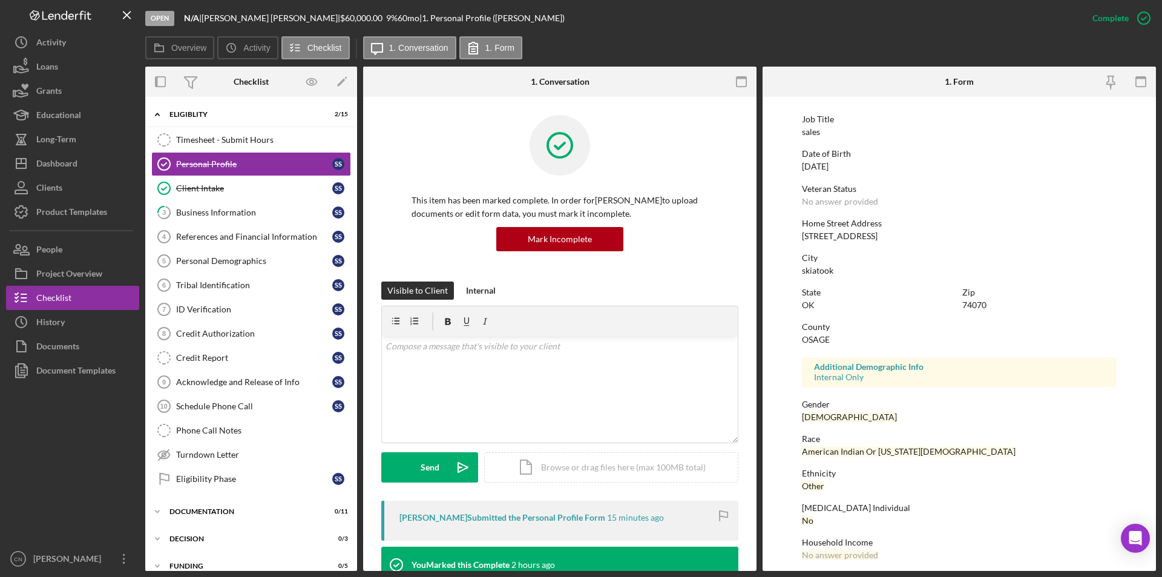
scroll to position [91, 0]
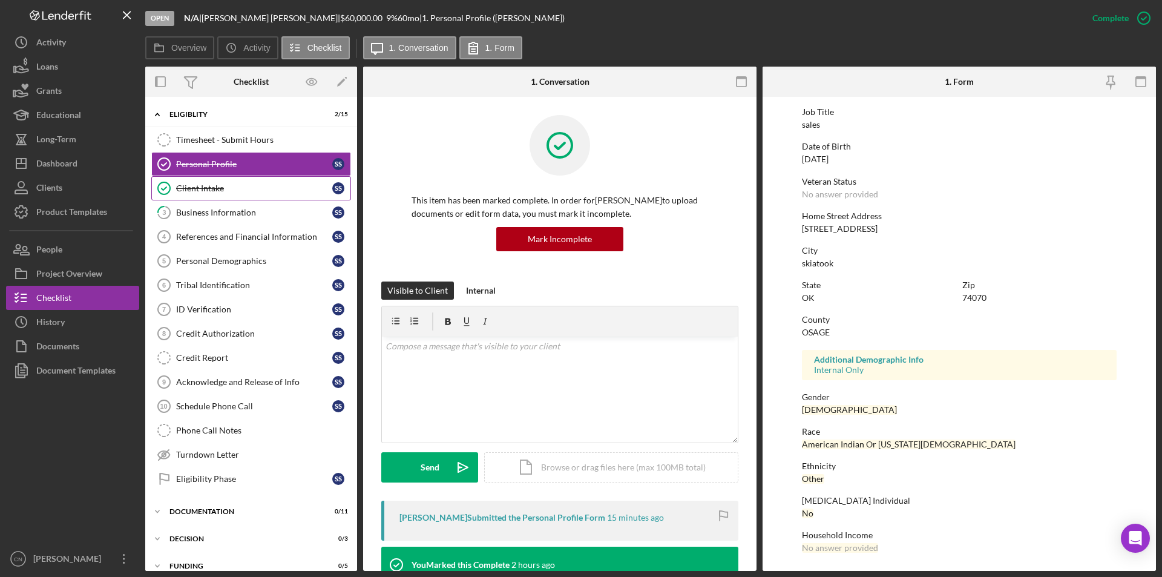
click at [192, 181] on link "Client Intake Client Intake S S" at bounding box center [251, 188] width 200 height 24
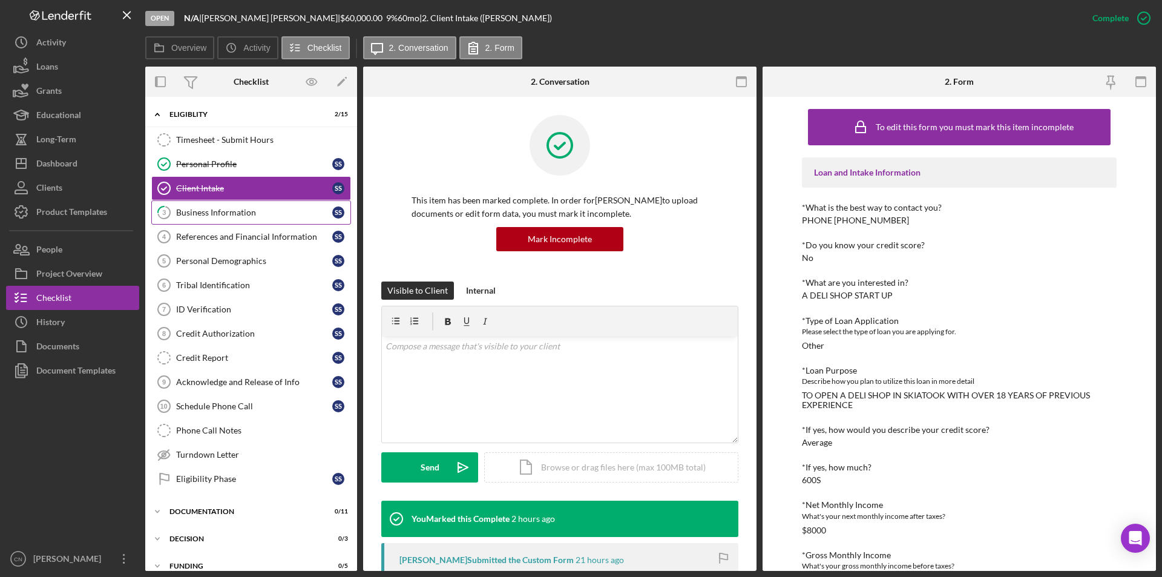
click at [198, 211] on div "Business Information" at bounding box center [254, 213] width 156 height 10
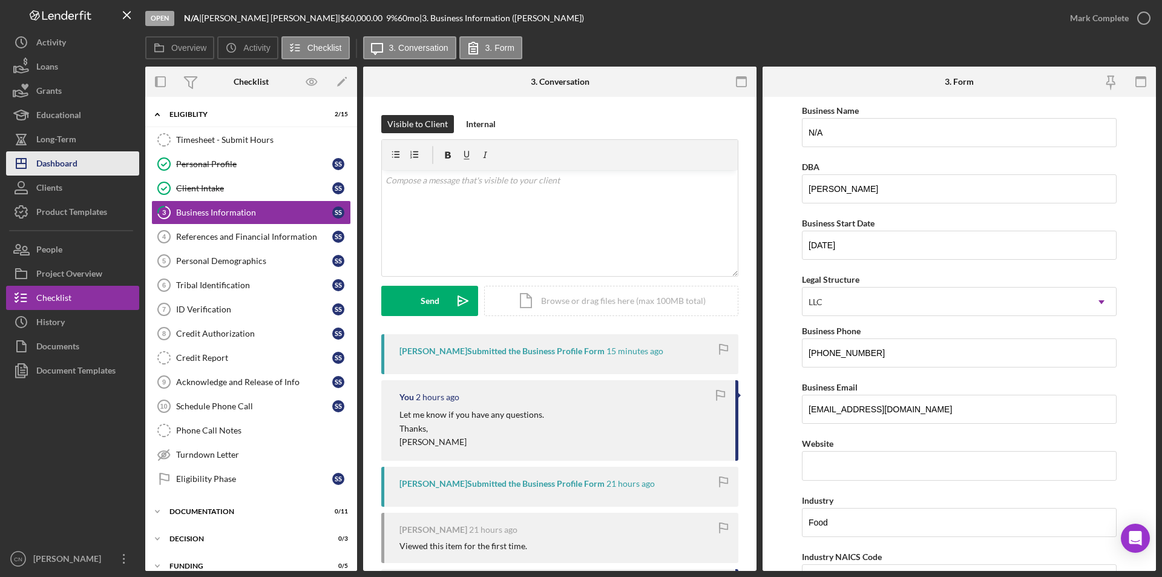
click at [79, 164] on button "Icon/Dashboard Dashboard" at bounding box center [72, 163] width 133 height 24
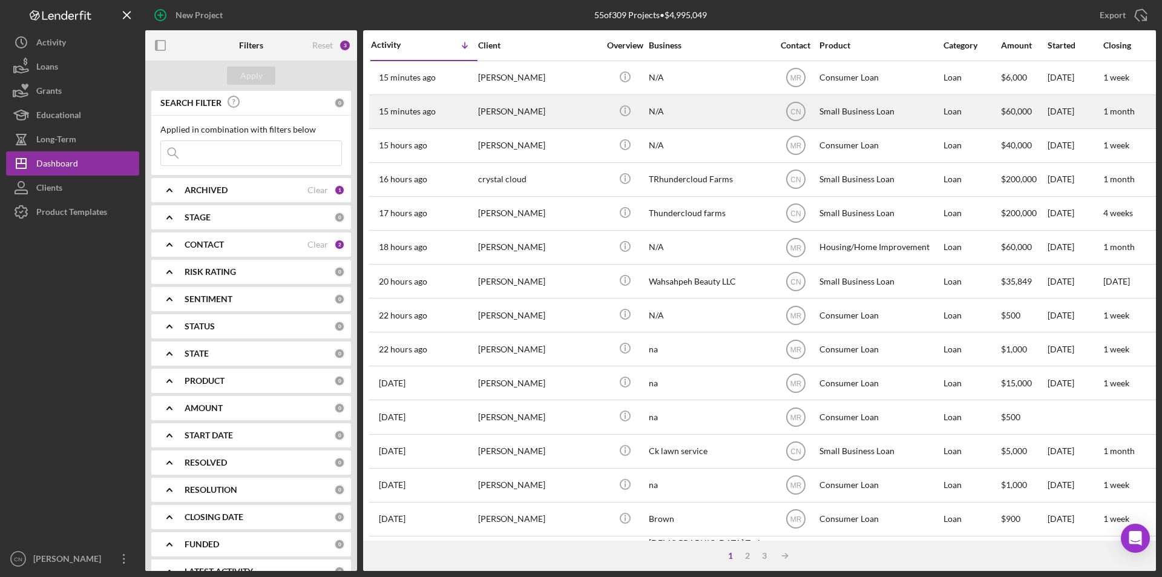
click at [489, 113] on div "[PERSON_NAME]" at bounding box center [538, 112] width 121 height 32
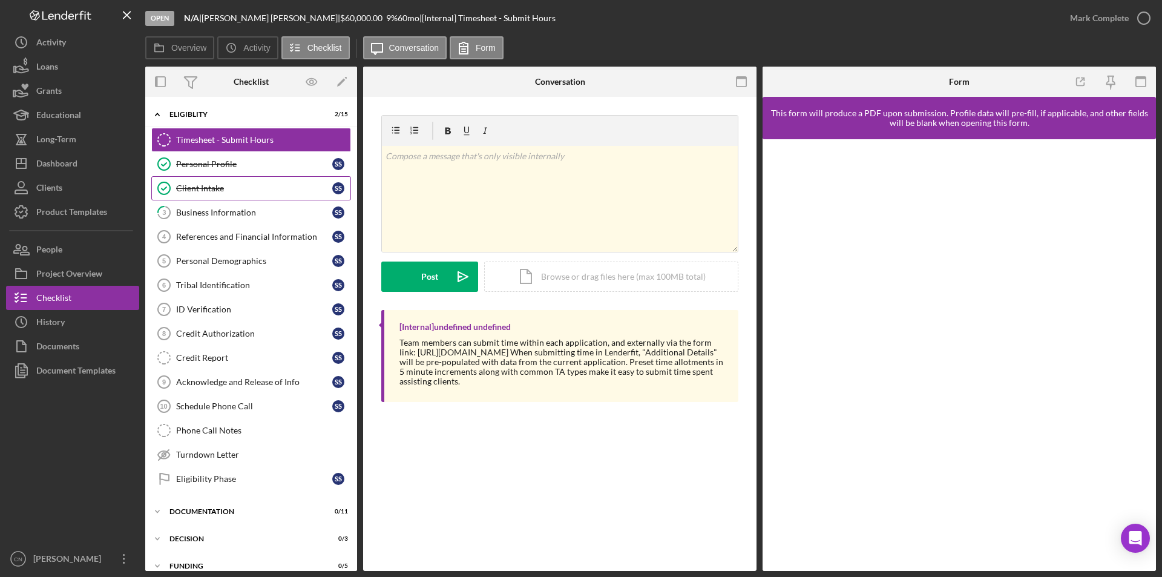
drag, startPoint x: 212, startPoint y: 194, endPoint x: 221, endPoint y: 198, distance: 10.3
click at [212, 194] on link "Client Intake Client Intake S S" at bounding box center [251, 188] width 200 height 24
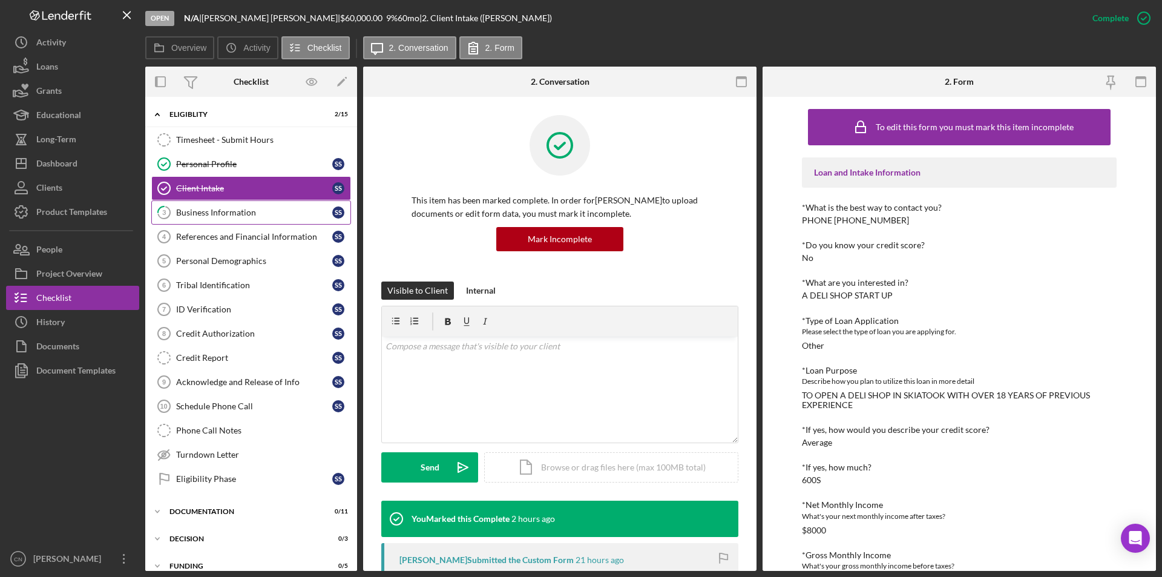
click at [225, 209] on div "Business Information" at bounding box center [254, 213] width 156 height 10
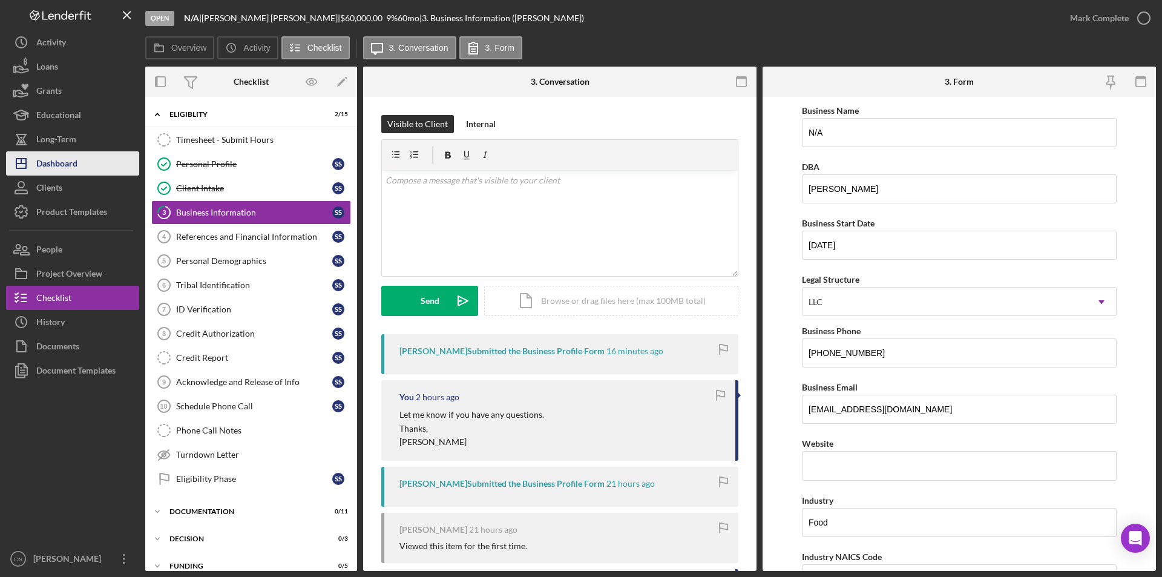
drag, startPoint x: 73, startPoint y: 168, endPoint x: 113, endPoint y: 170, distance: 39.4
click at [74, 168] on div "Dashboard" at bounding box center [56, 164] width 41 height 27
